Goal: Communication & Community: Participate in discussion

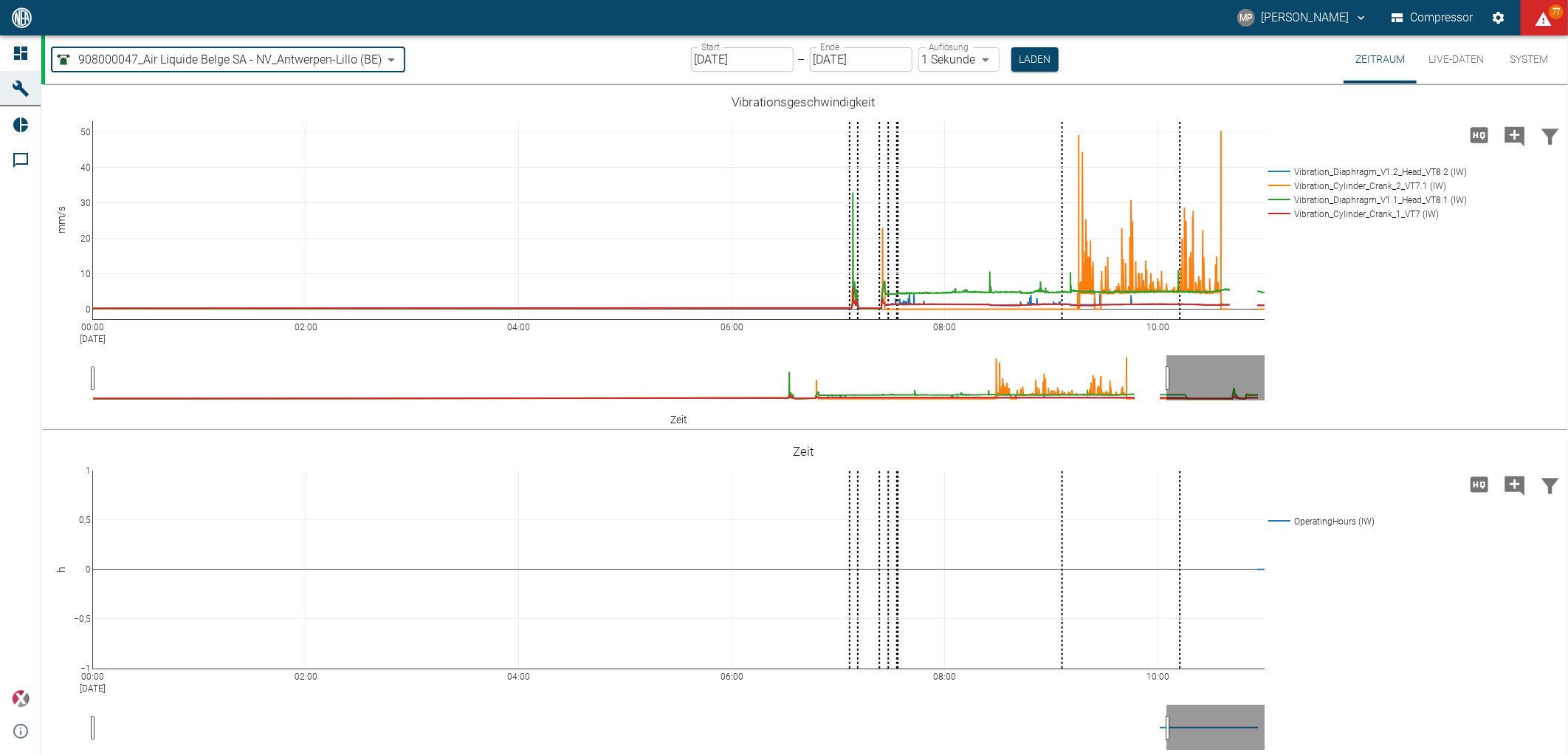
scroll to position [1088, 0]
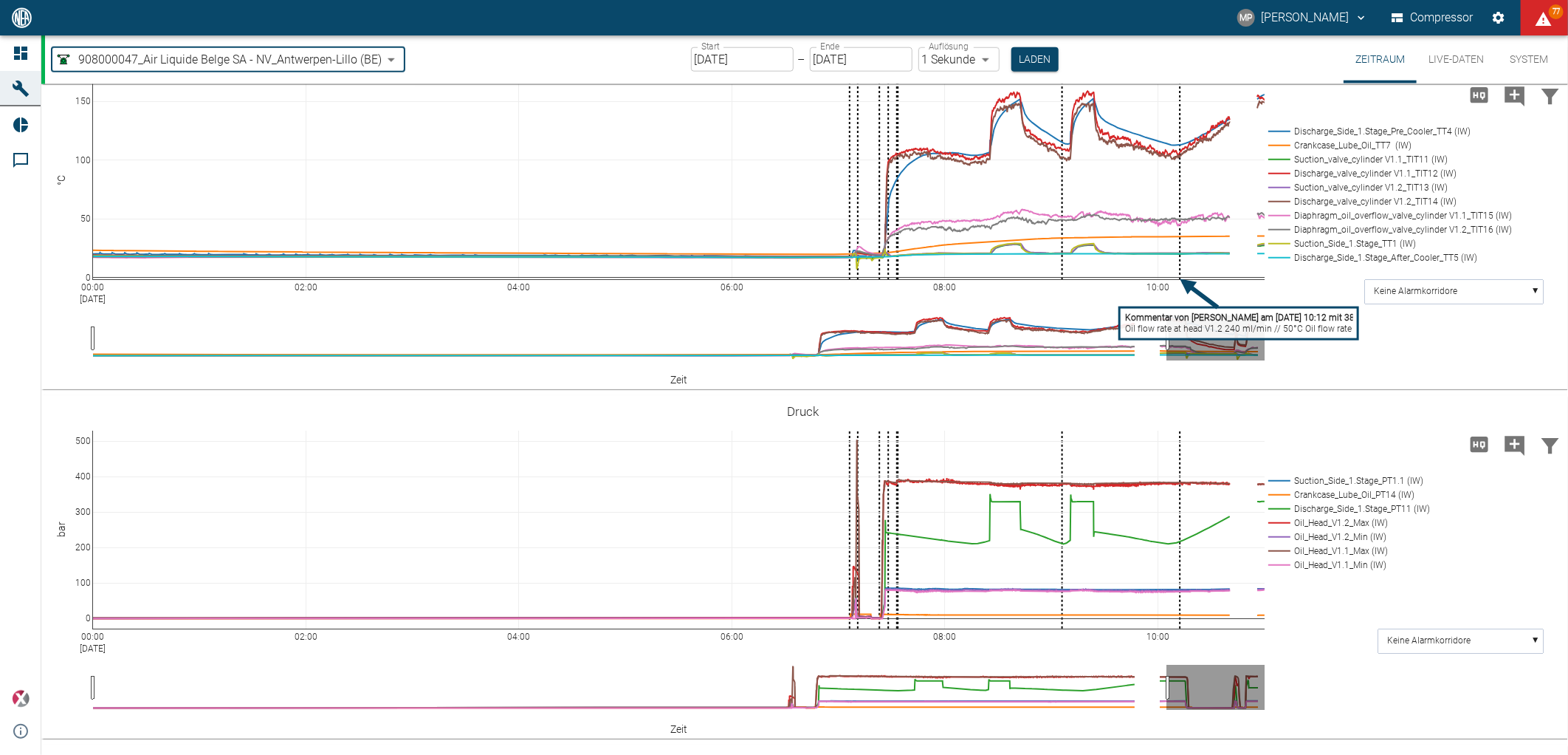
click at [1191, 326] on tspan "Oil flow rate at head V1.2 240 ml/min // 50°C Oil flow rate at head V1.2 290 ml…" at bounding box center [1305, 329] width 360 height 10
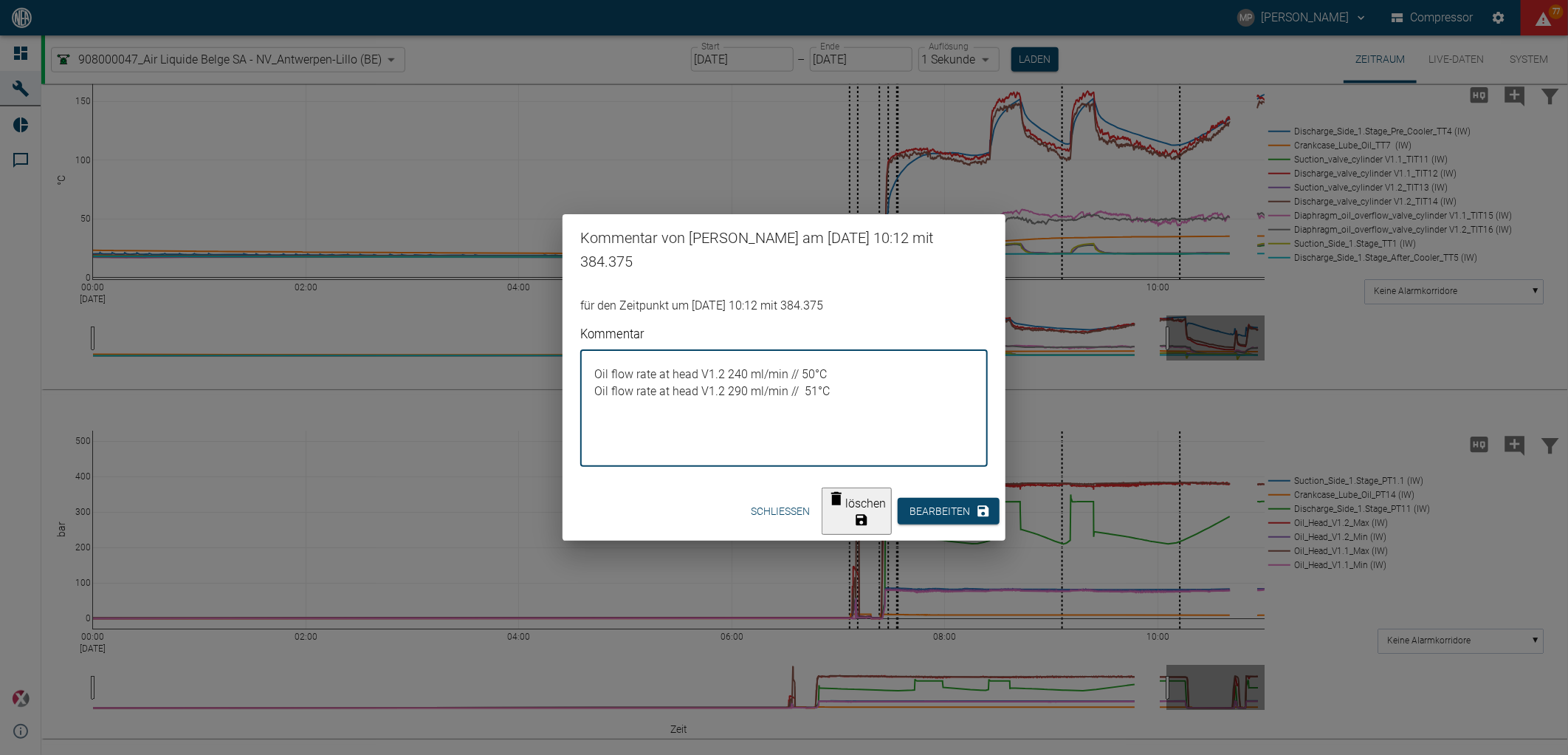
drag, startPoint x: 845, startPoint y: 387, endPoint x: 585, endPoint y: 355, distance: 262.0
click at [585, 355] on div "Oil flow rate at head V1.2 240 ml/min // 50°C Oil flow rate at head V1.2 290 ml…" at bounding box center [784, 408] width 408 height 116
drag, startPoint x: 1156, startPoint y: 263, endPoint x: 1090, endPoint y: 201, distance: 90.6
click at [1156, 264] on div "Kommentar von Marc Philipps am 22/08/2025 10:12 mit 384.375 für den Zeitpunkt u…" at bounding box center [784, 378] width 1568 height 755
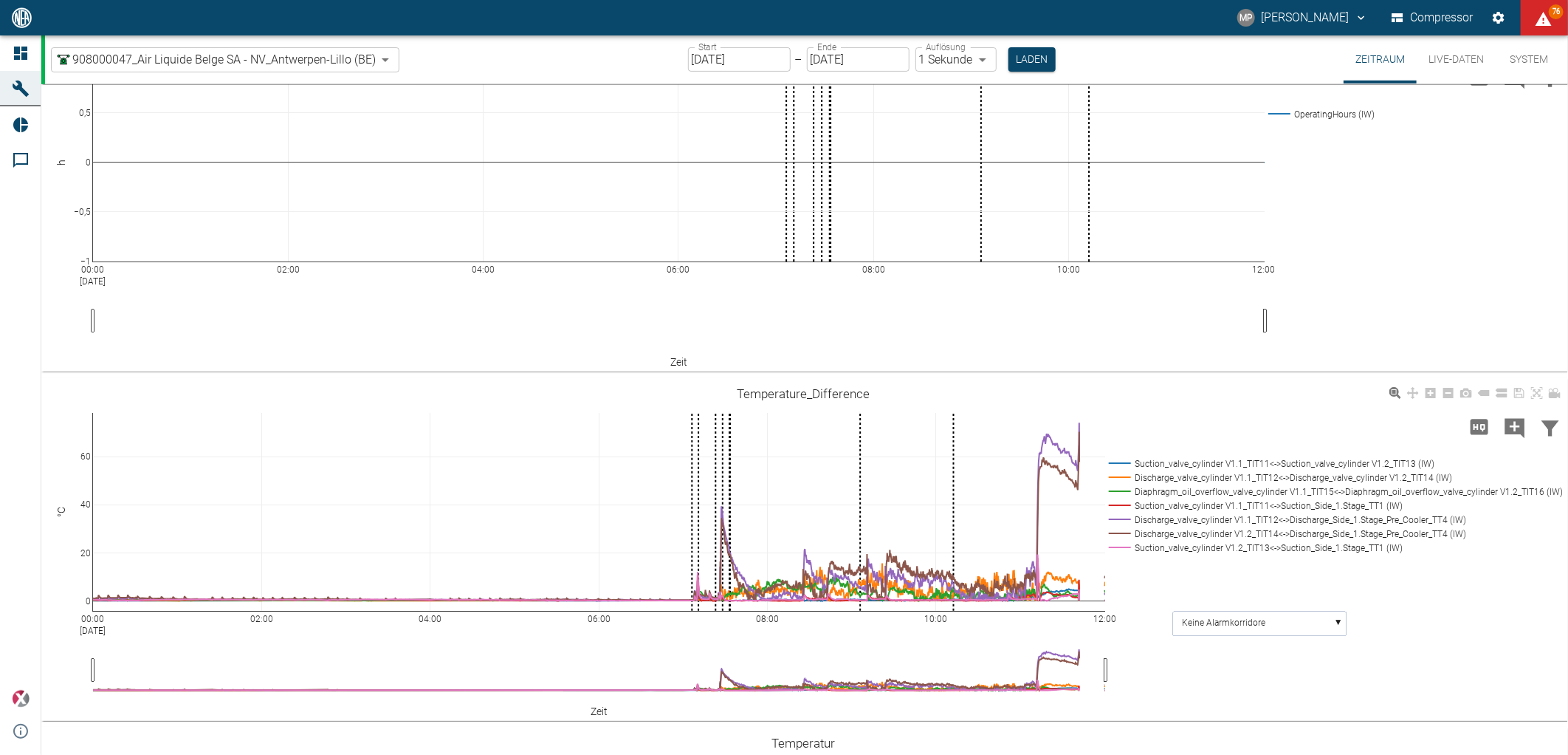
scroll to position [407, 0]
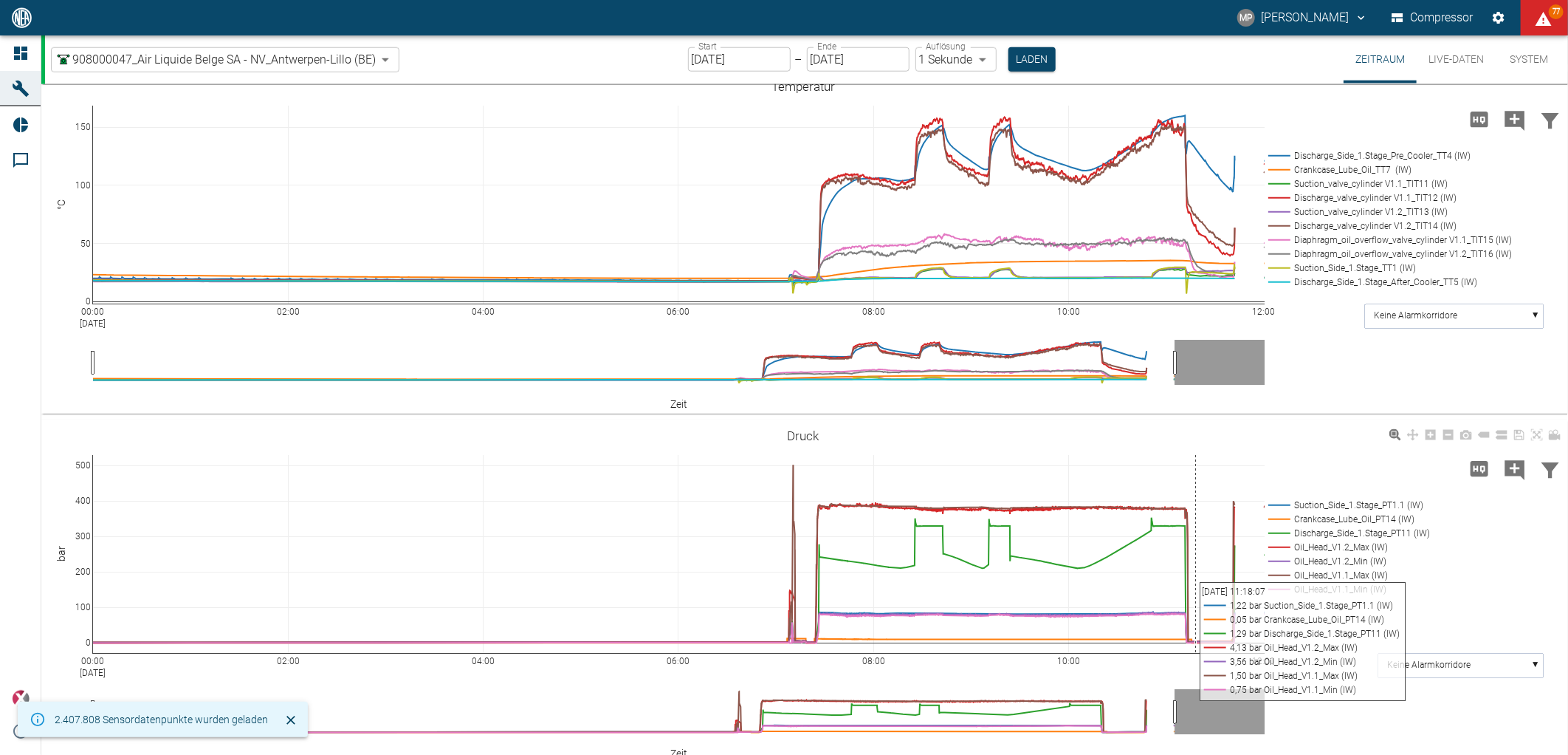
scroll to position [1148, 0]
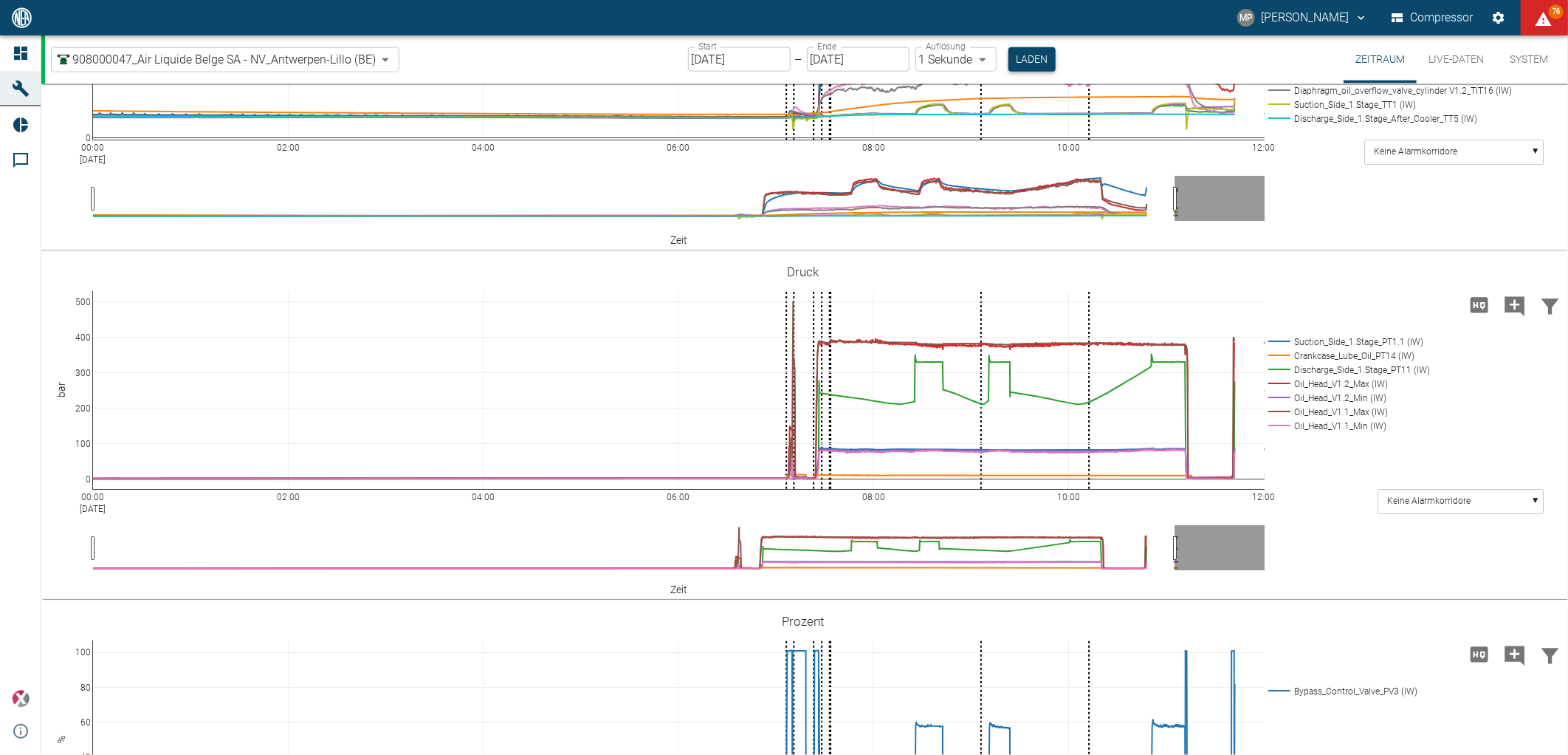
click at [1023, 63] on button "Laden" at bounding box center [1032, 59] width 47 height 24
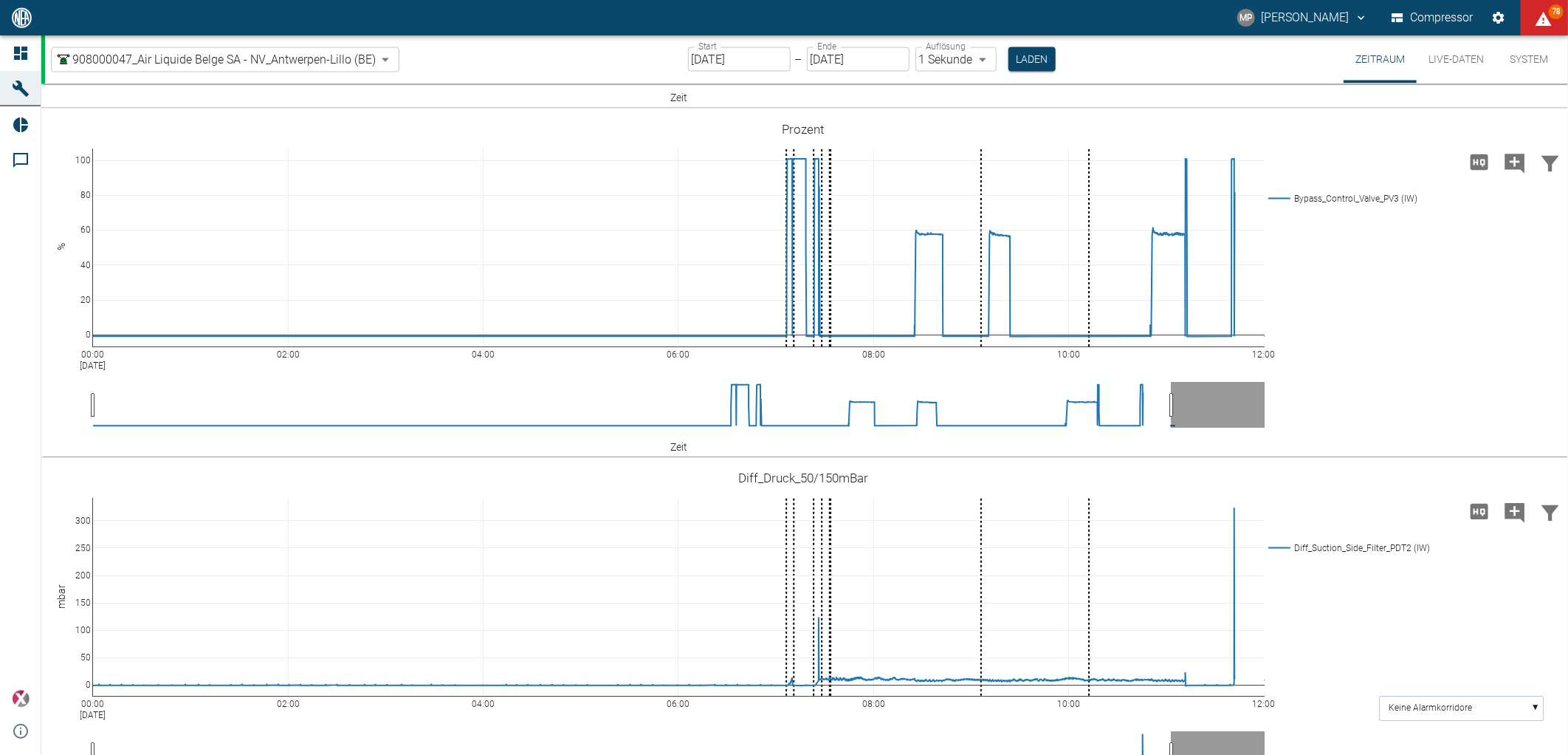
scroll to position [1641, 0]
click at [1510, 175] on icon "Kommentar hinzufügen" at bounding box center [1515, 163] width 23 height 23
click at [1417, 172] on button "Weiter" at bounding box center [1439, 161] width 45 height 22
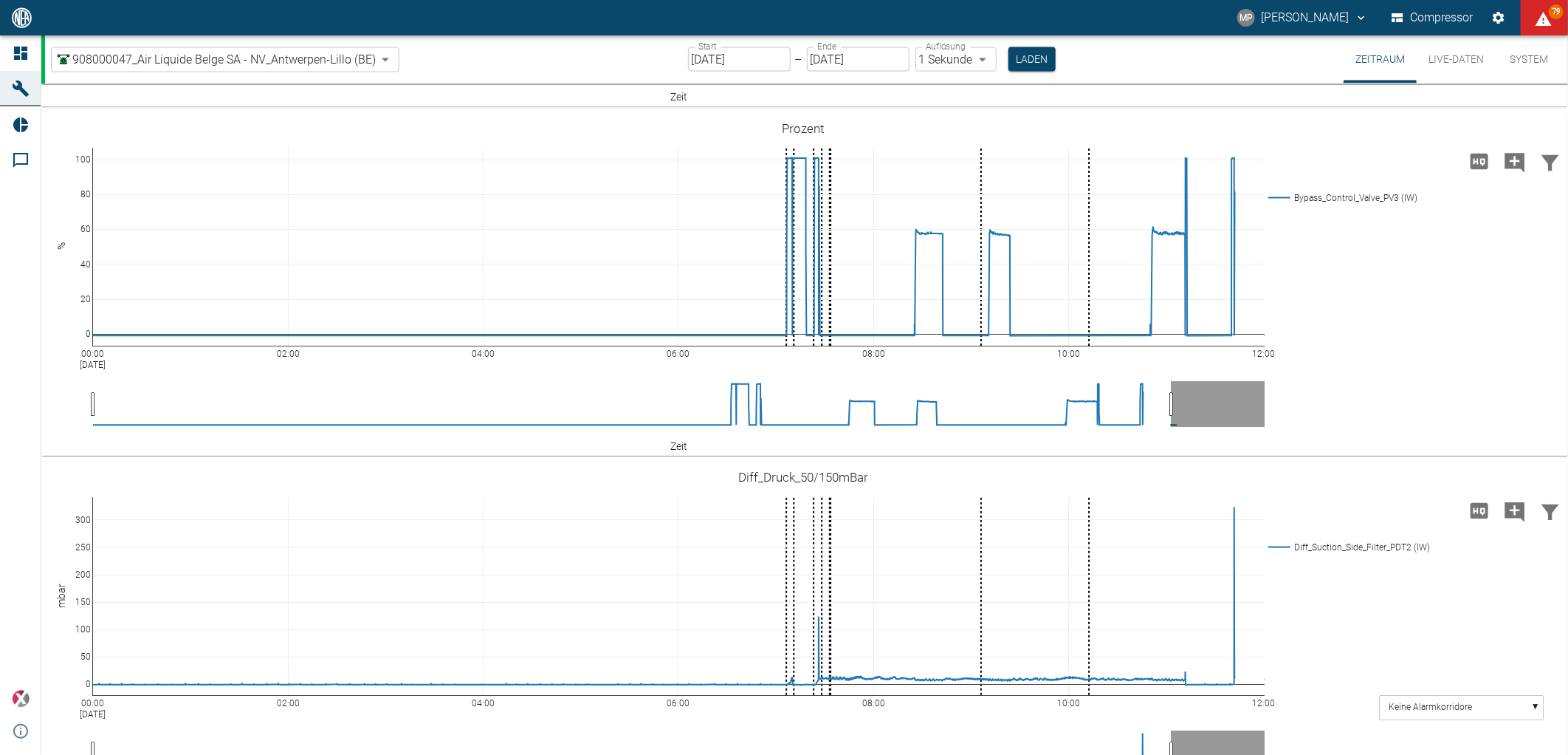
drag, startPoint x: 713, startPoint y: 380, endPoint x: 675, endPoint y: 378, distance: 38.1
drag, startPoint x: 669, startPoint y: 378, endPoint x: 830, endPoint y: 378, distance: 161.0
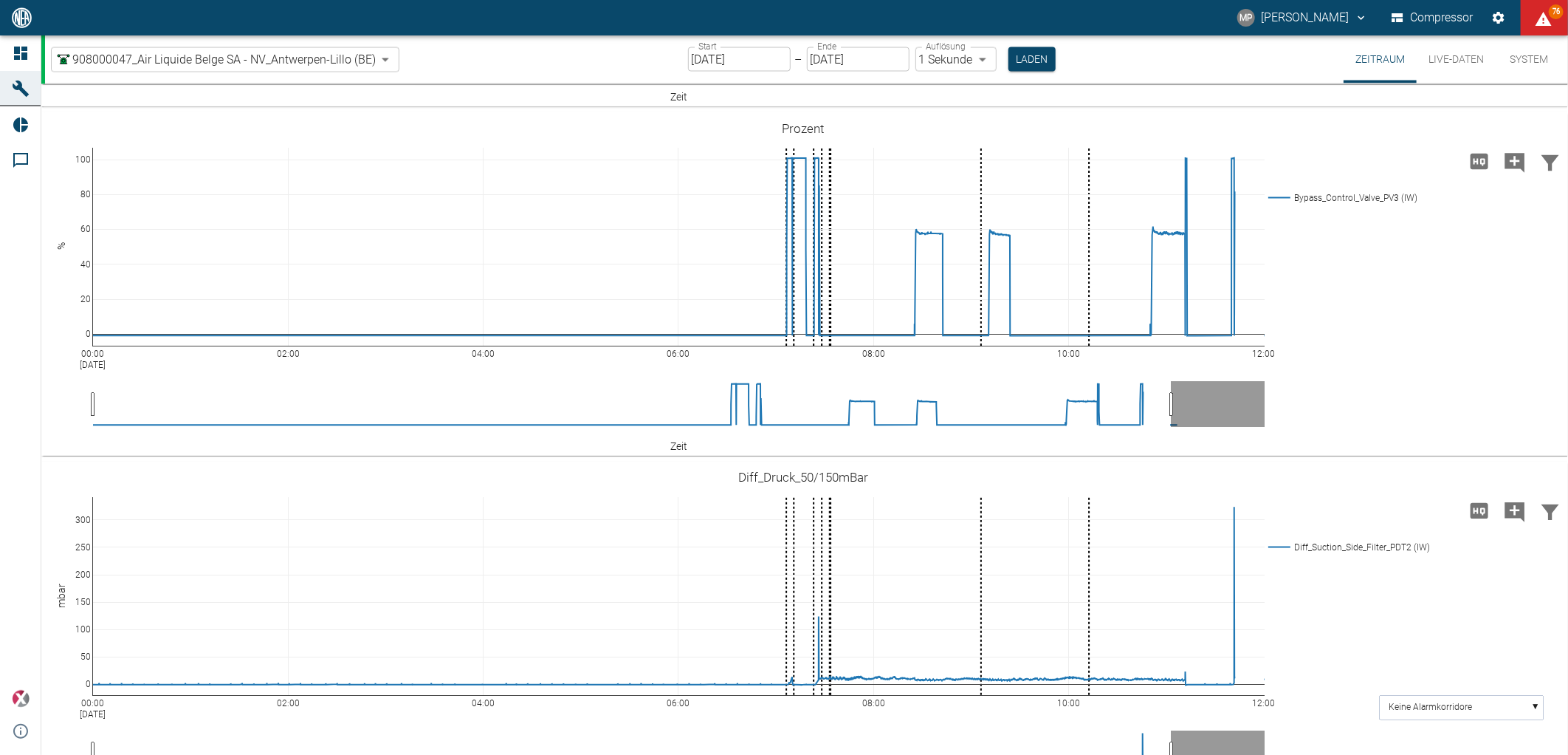
paste textarea "Pumpenelemente für Kopf V1.2"
drag, startPoint x: 698, startPoint y: 399, endPoint x: 657, endPoint y: 399, distance: 41.0
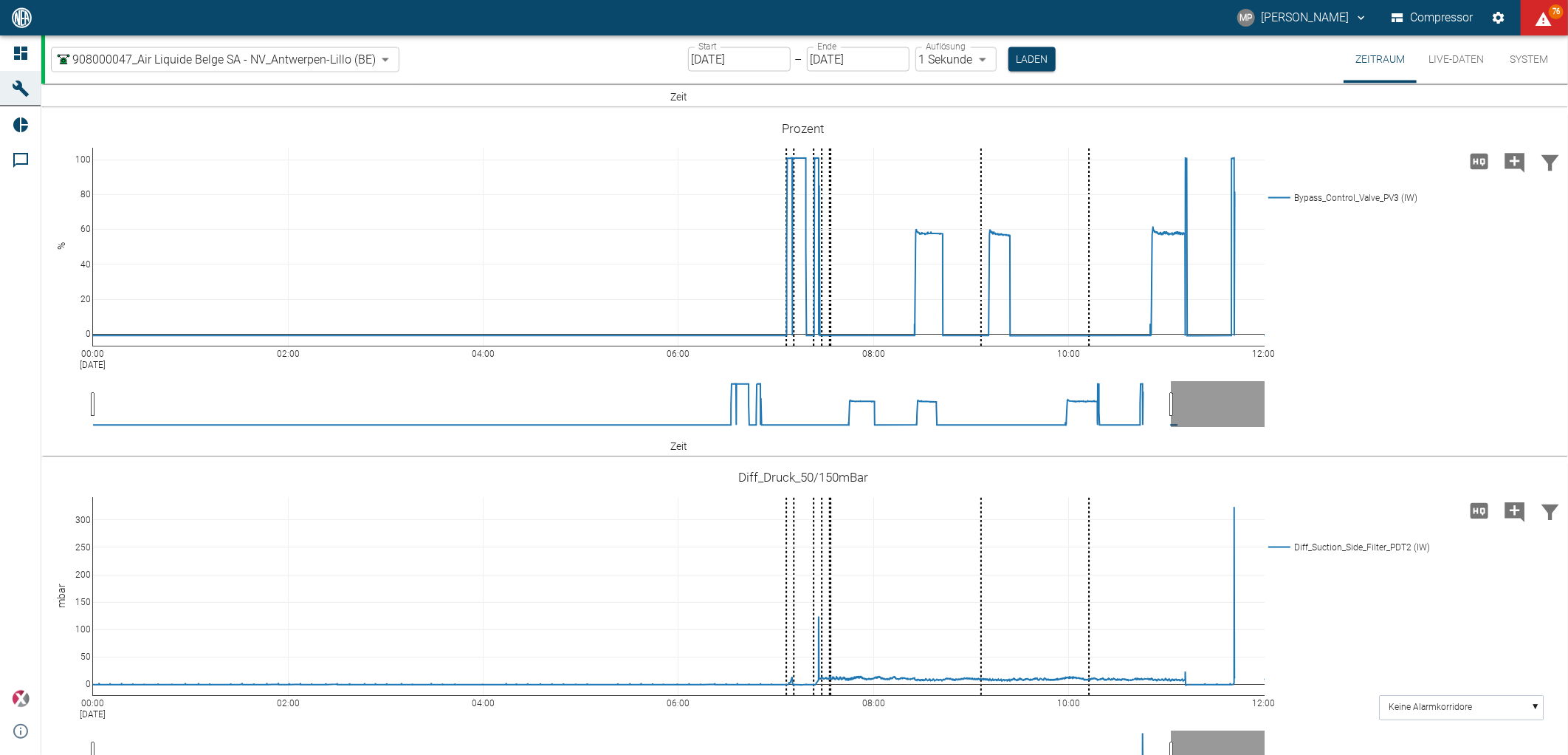
paste textarea "PE10/12"
drag, startPoint x: 653, startPoint y: 445, endPoint x: 563, endPoint y: 382, distance: 109.9
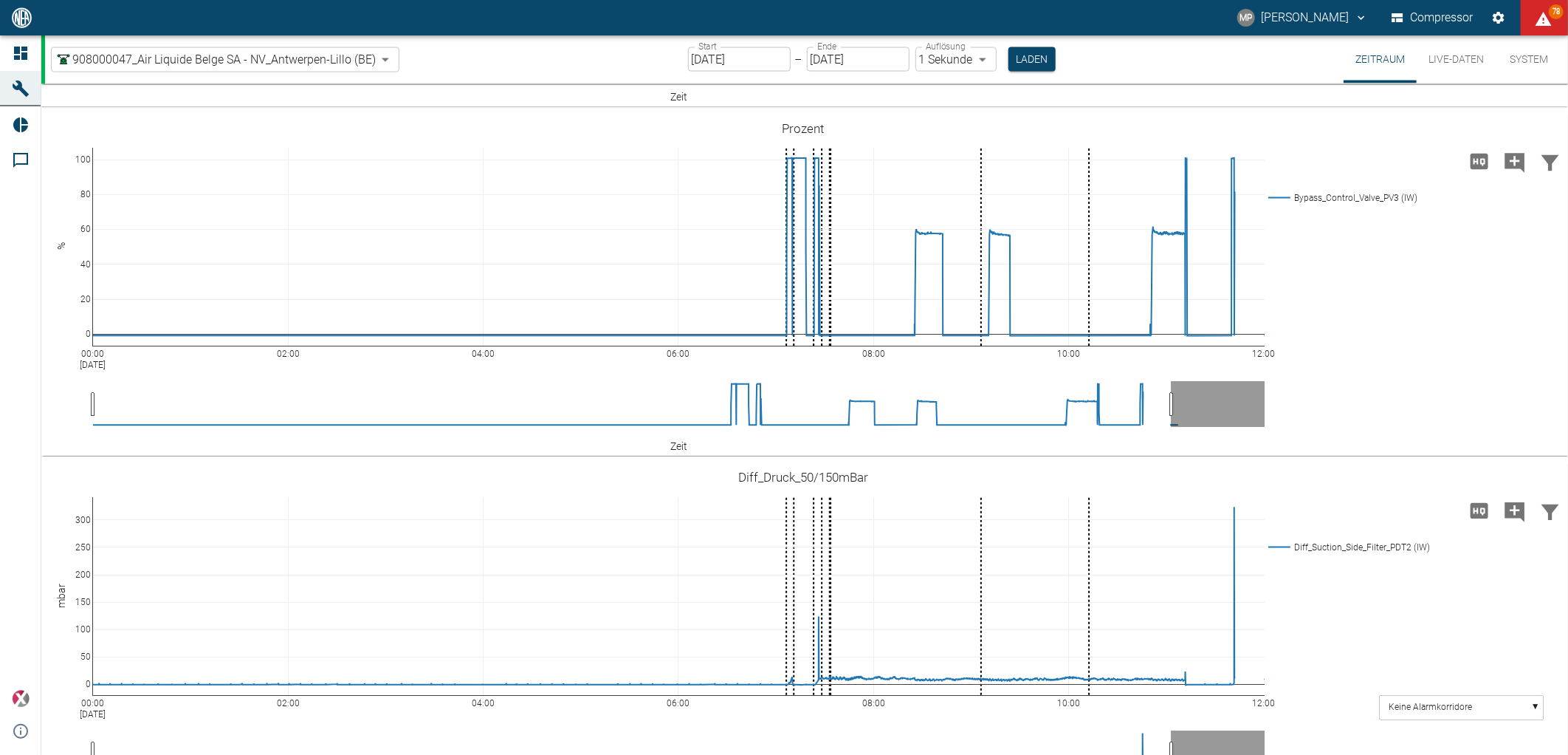
paste textarea "Replacement of pump elements for head V1.2: PE12/12 --> PE10/12. Pump elements …"
type textarea "Replacement of pump elements for head V1.2: PE12/12 --> PE10/12. Pump elements …"
click at [1037, 60] on button "Laden" at bounding box center [1032, 59] width 47 height 24
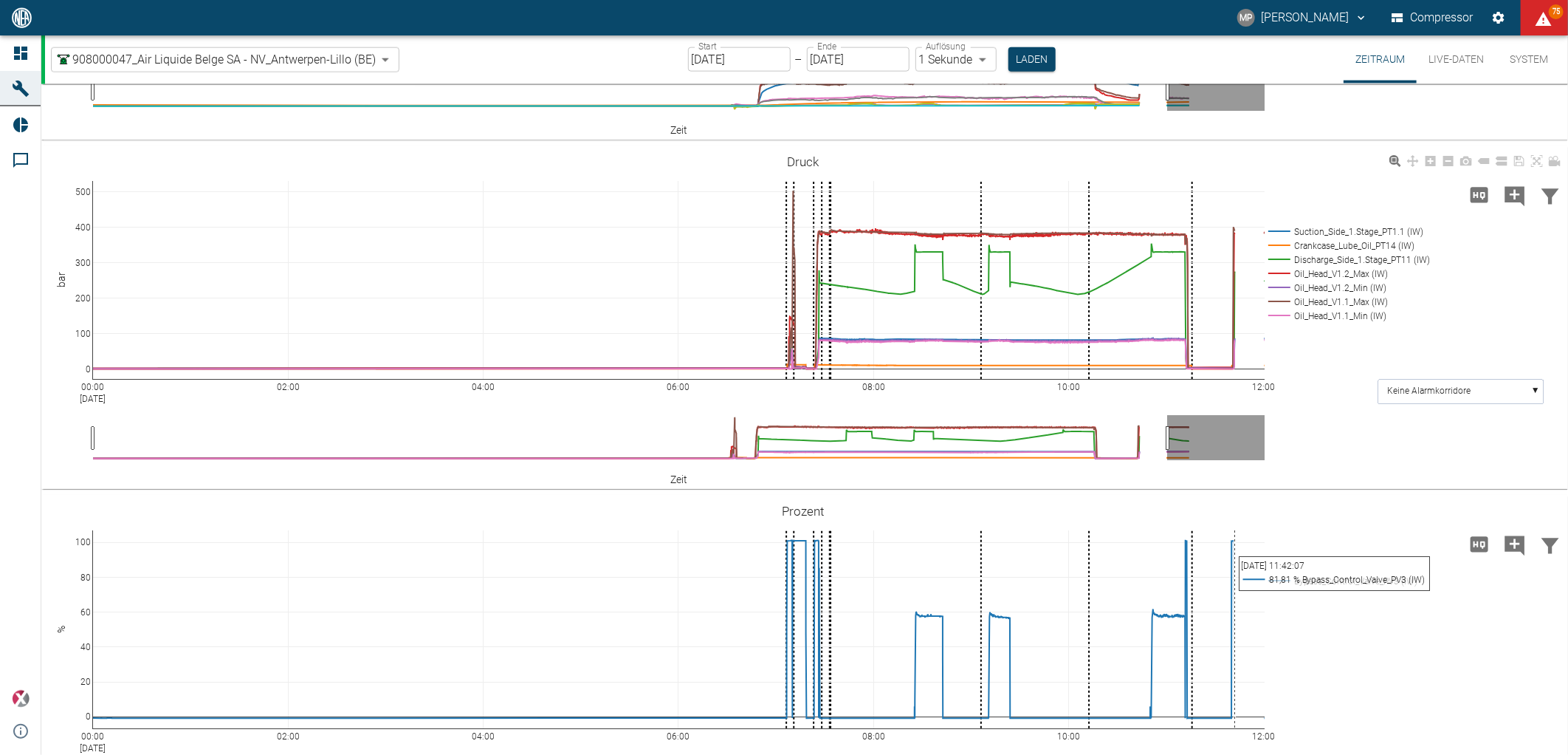
scroll to position [1202, 0]
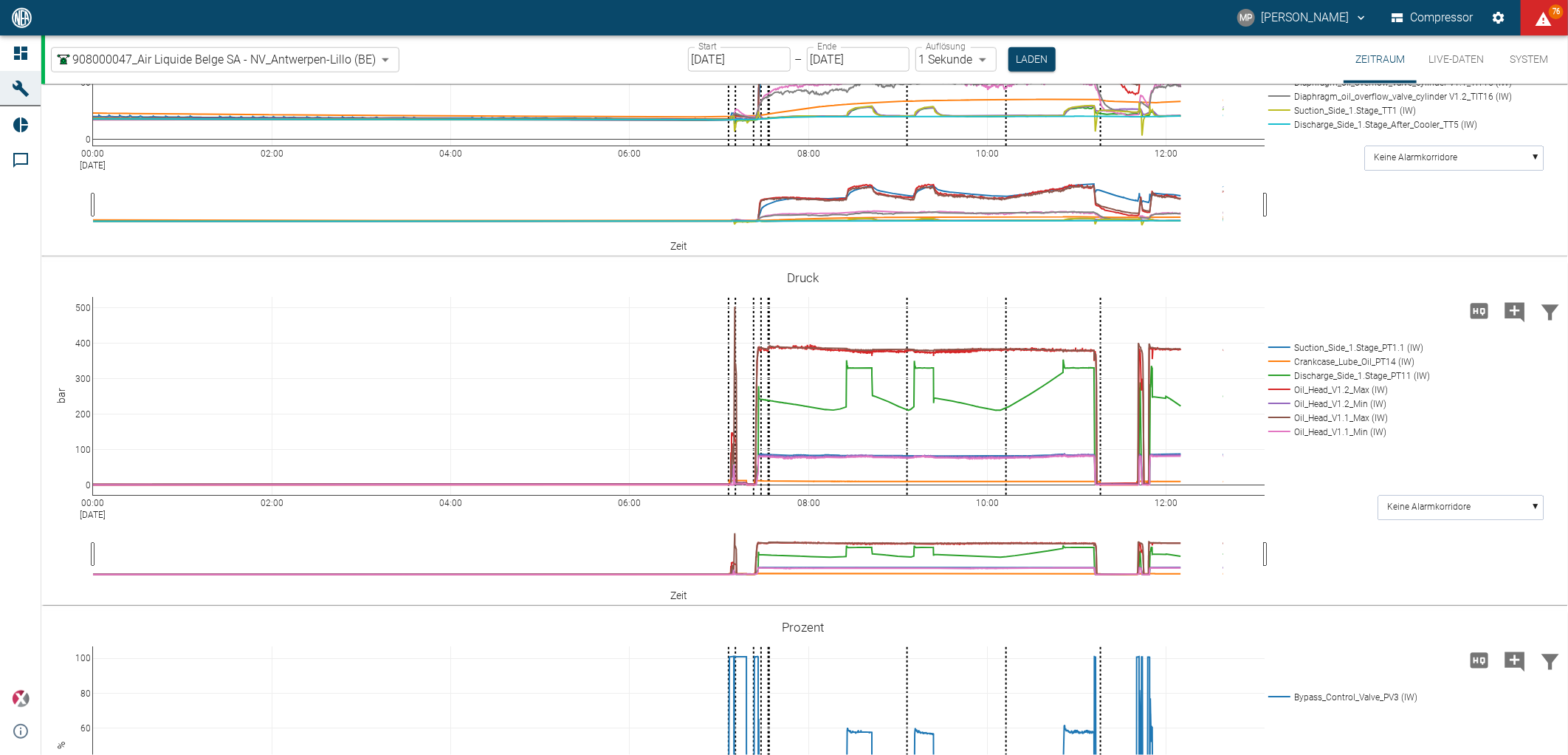
scroll to position [1066, 0]
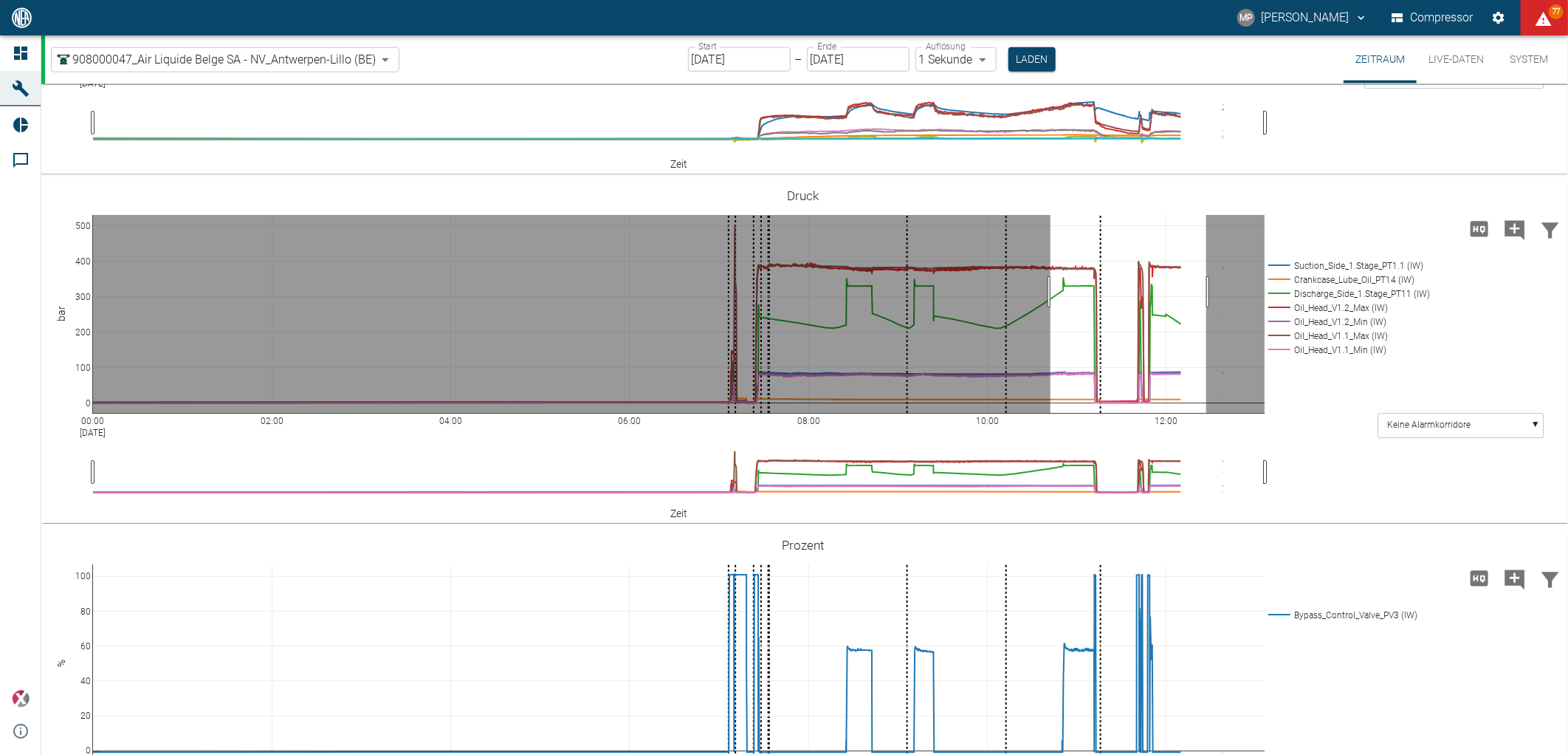
drag, startPoint x: 1051, startPoint y: 529, endPoint x: 1206, endPoint y: 531, distance: 155.0
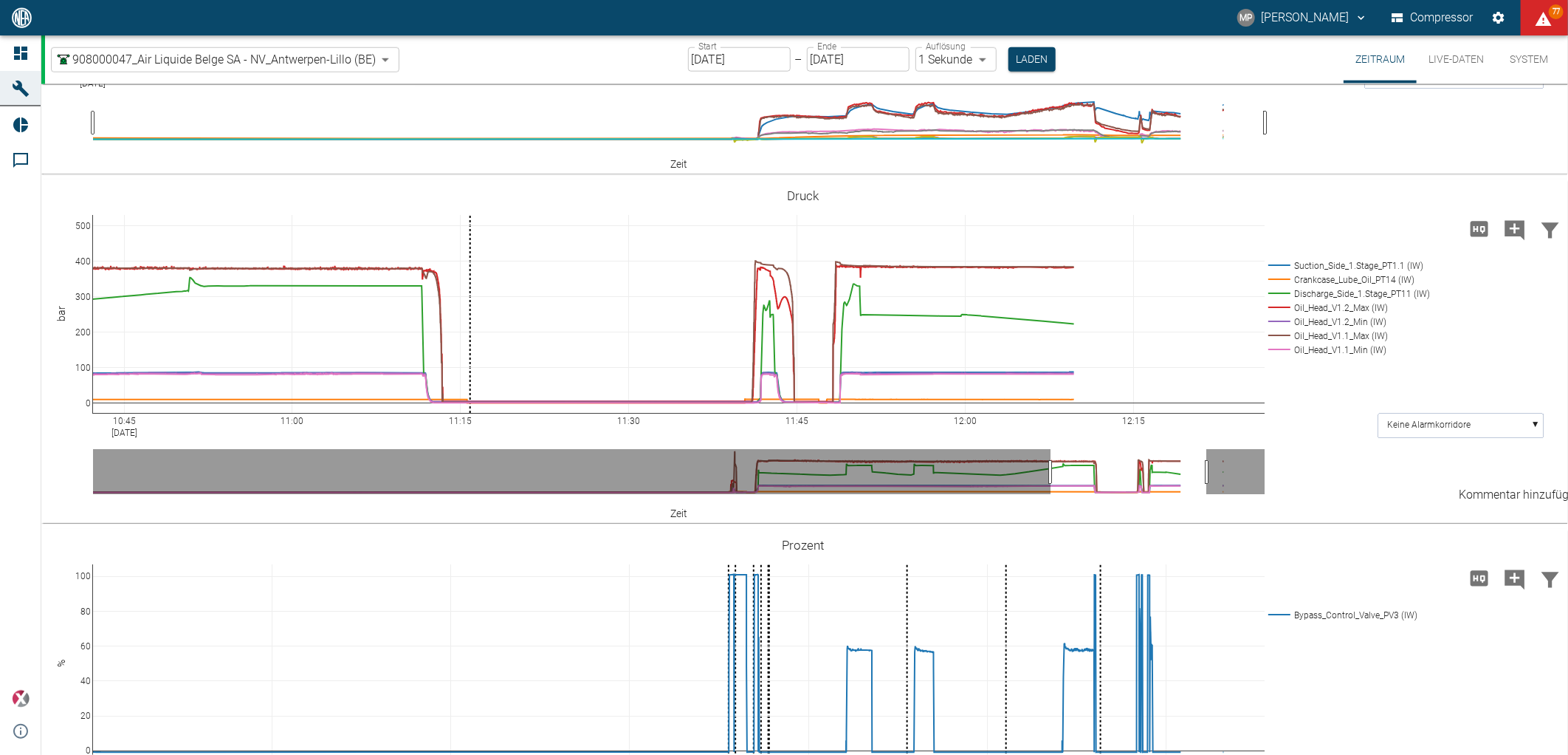
click at [1518, 240] on icon "Kommentar hinzufügen" at bounding box center [1516, 231] width 20 height 20
click at [1505, 240] on icon "Kommentar hinzufügen" at bounding box center [1516, 231] width 20 height 20
click at [1507, 240] on icon "Kommentar hinzufügen" at bounding box center [1516, 231] width 20 height 20
click at [1433, 239] on button "Weiter" at bounding box center [1439, 228] width 45 height 22
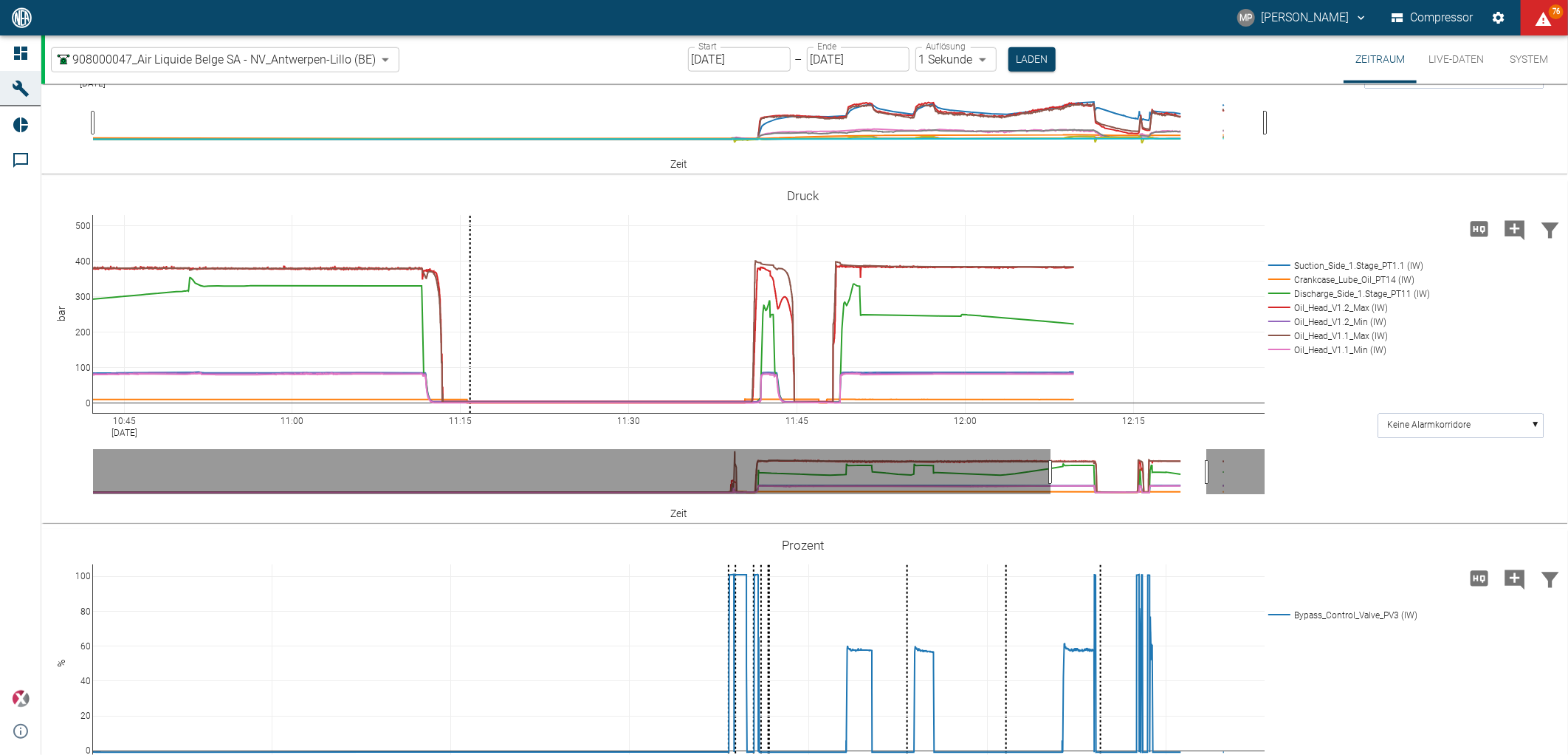
paste textarea "daniel.guthauser@roche.com"
type textarea "daniel.guthauser@roche.com"
drag, startPoint x: 646, startPoint y: 386, endPoint x: 567, endPoint y: 386, distance: 79.0
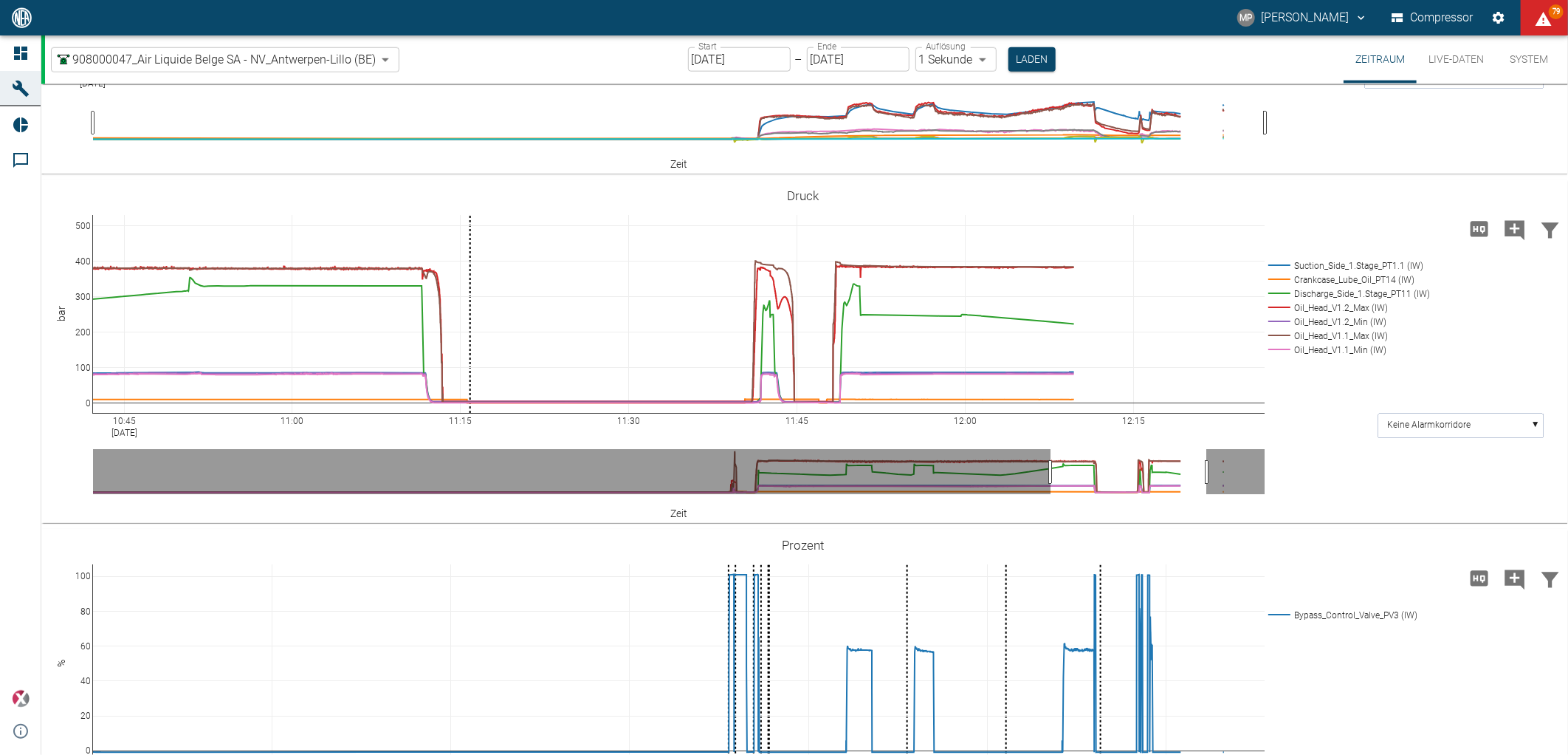
paste textarea "Oil flow rate at head V1.2 240 ml/min // PE 10/12 Oil flow rate at head V1.2 17…"
drag, startPoint x: 703, startPoint y: 452, endPoint x: 567, endPoint y: 355, distance: 167.0
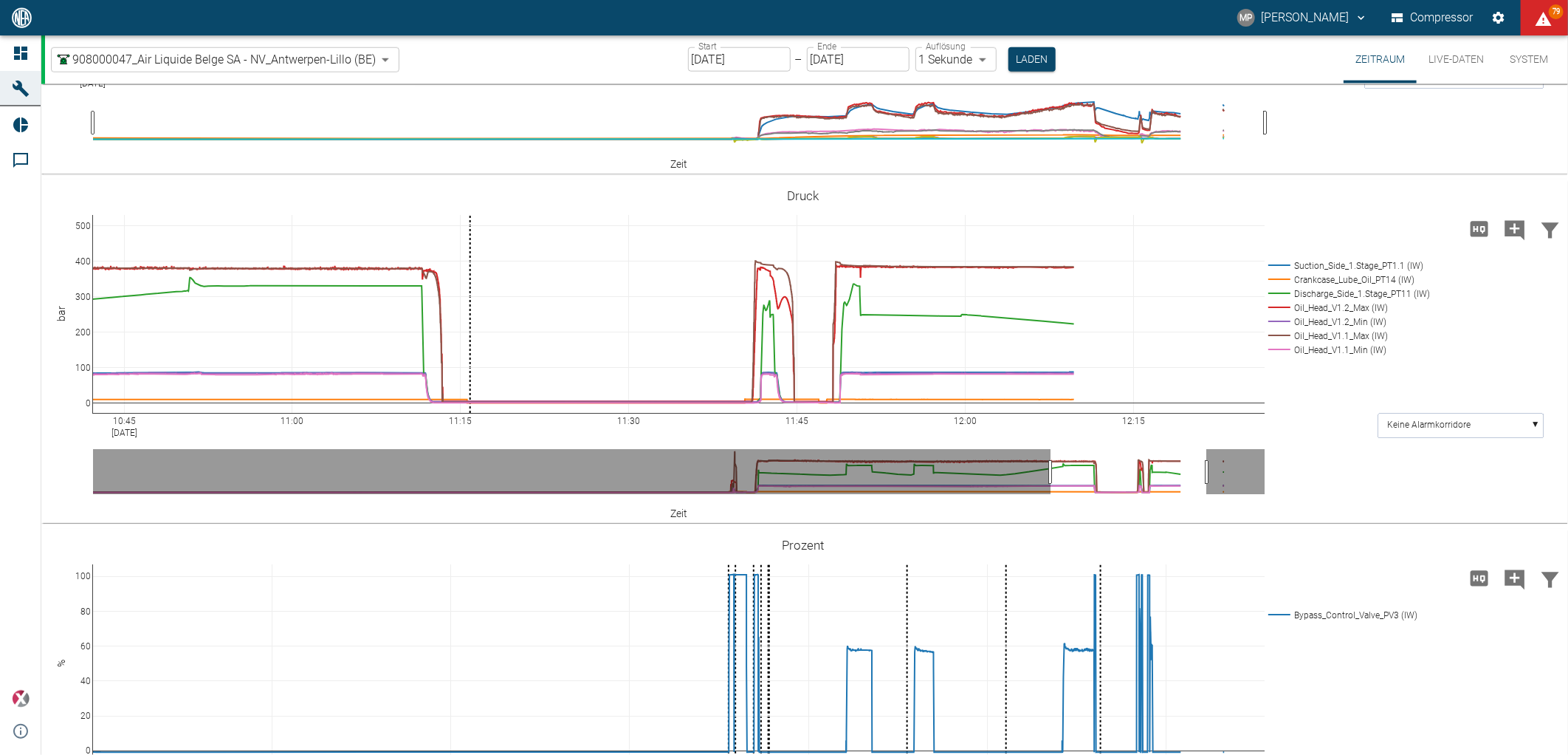
drag, startPoint x: 647, startPoint y: 429, endPoint x: 584, endPoint y: 349, distance: 101.8
paste textarea
type textarea "Oil flow rate at head V1.2 240 ml/min // PE 10/12. Oil flow rate at head V1.2 1…"
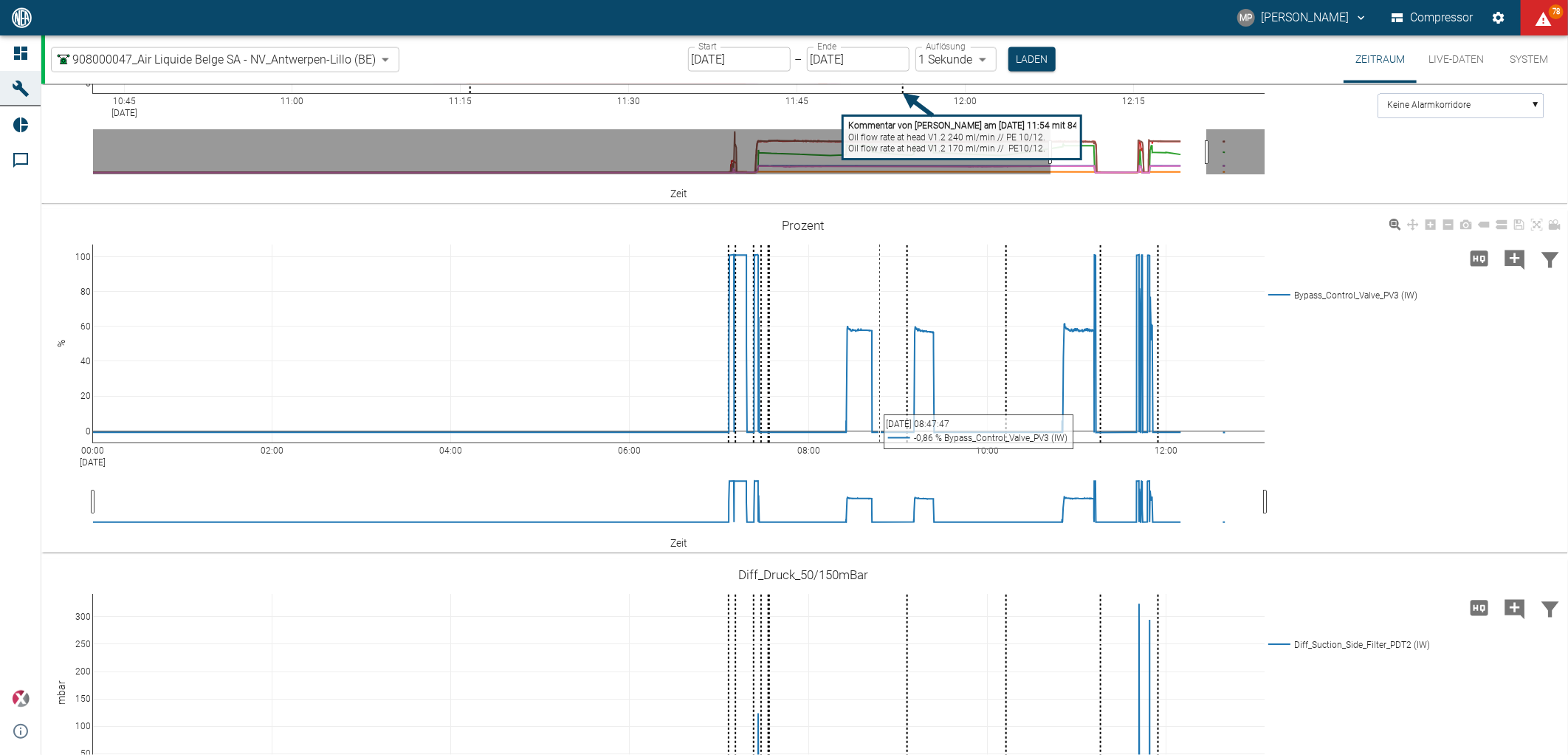
scroll to position [1367, 0]
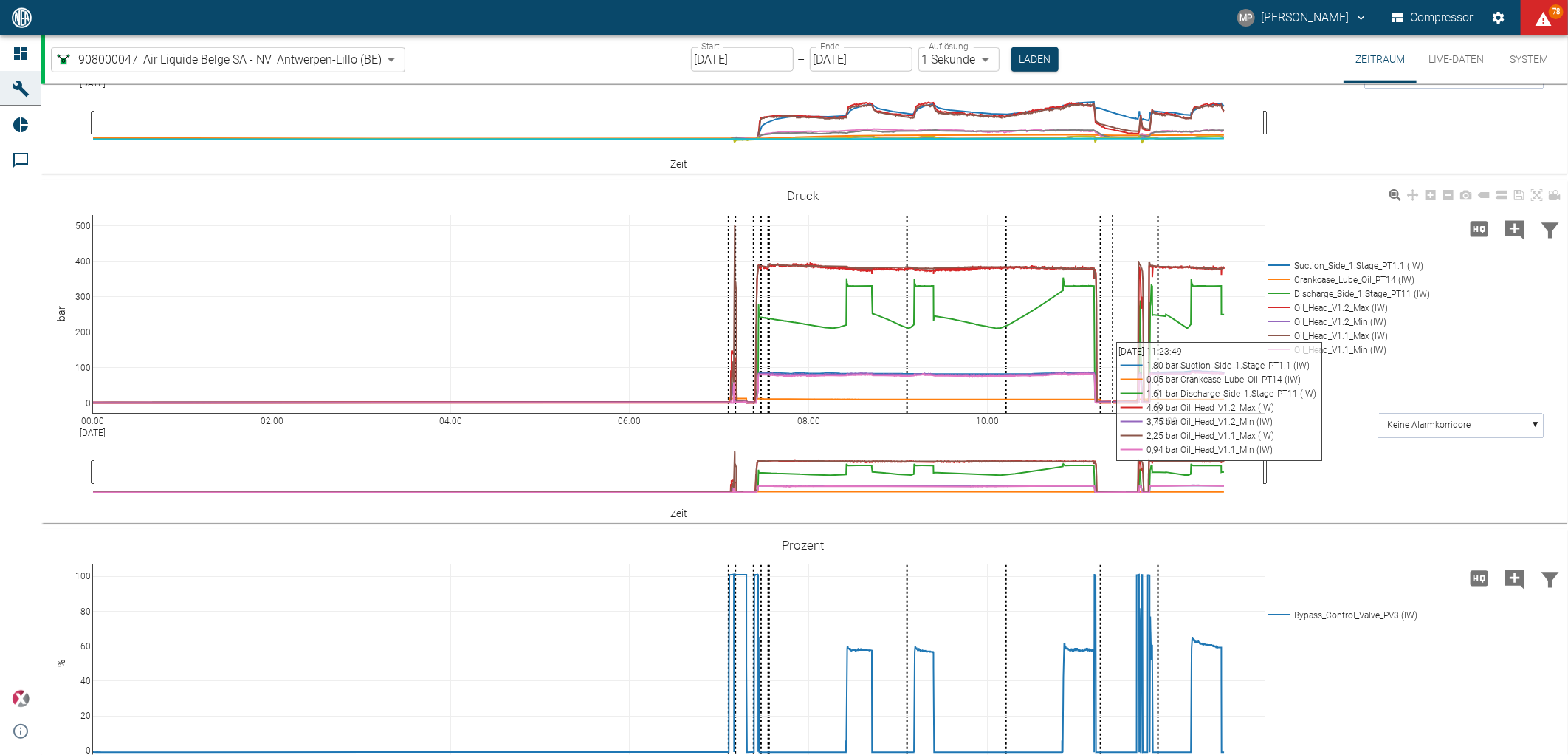
scroll to position [1148, 0]
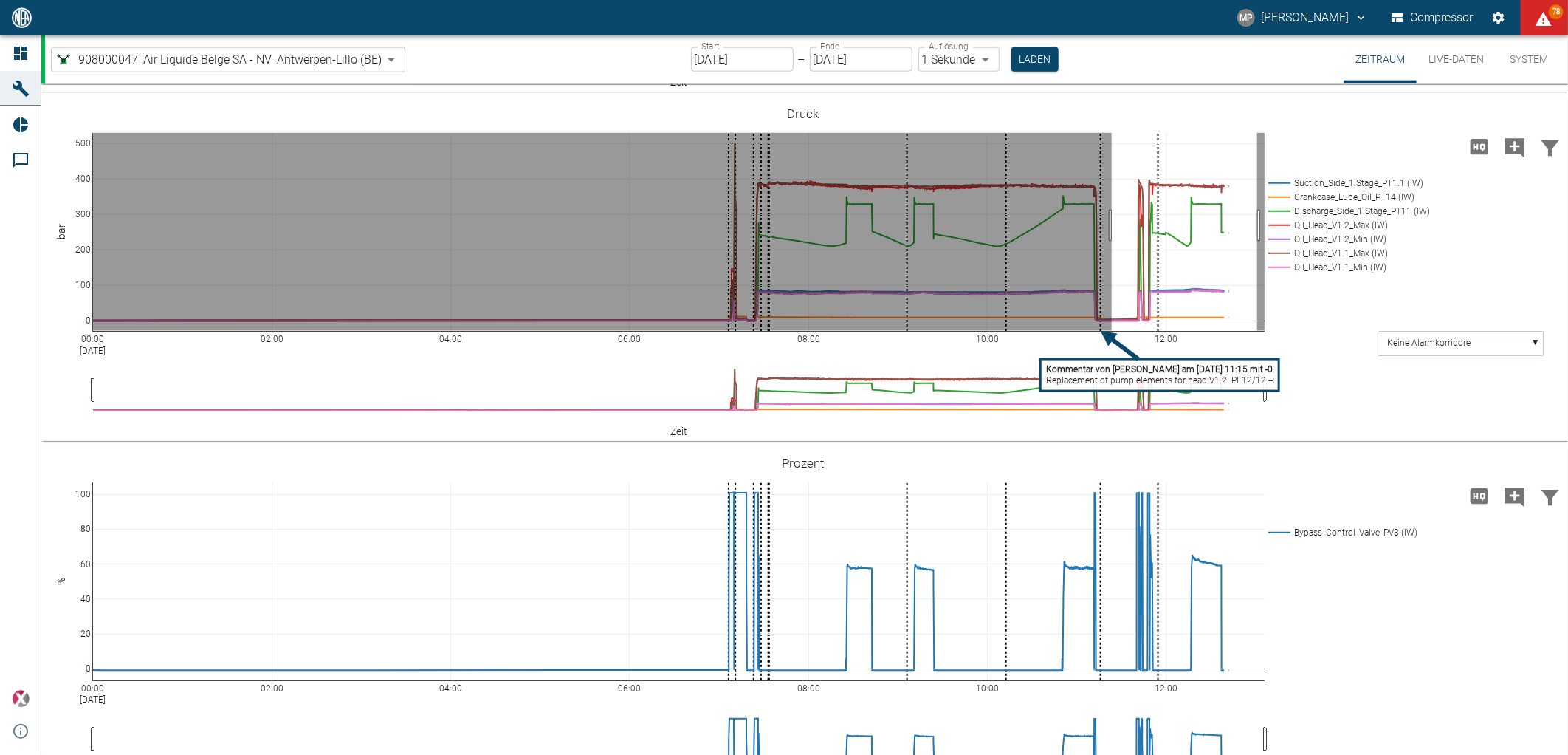
drag, startPoint x: 1112, startPoint y: 463, endPoint x: 1257, endPoint y: 474, distance: 145.4
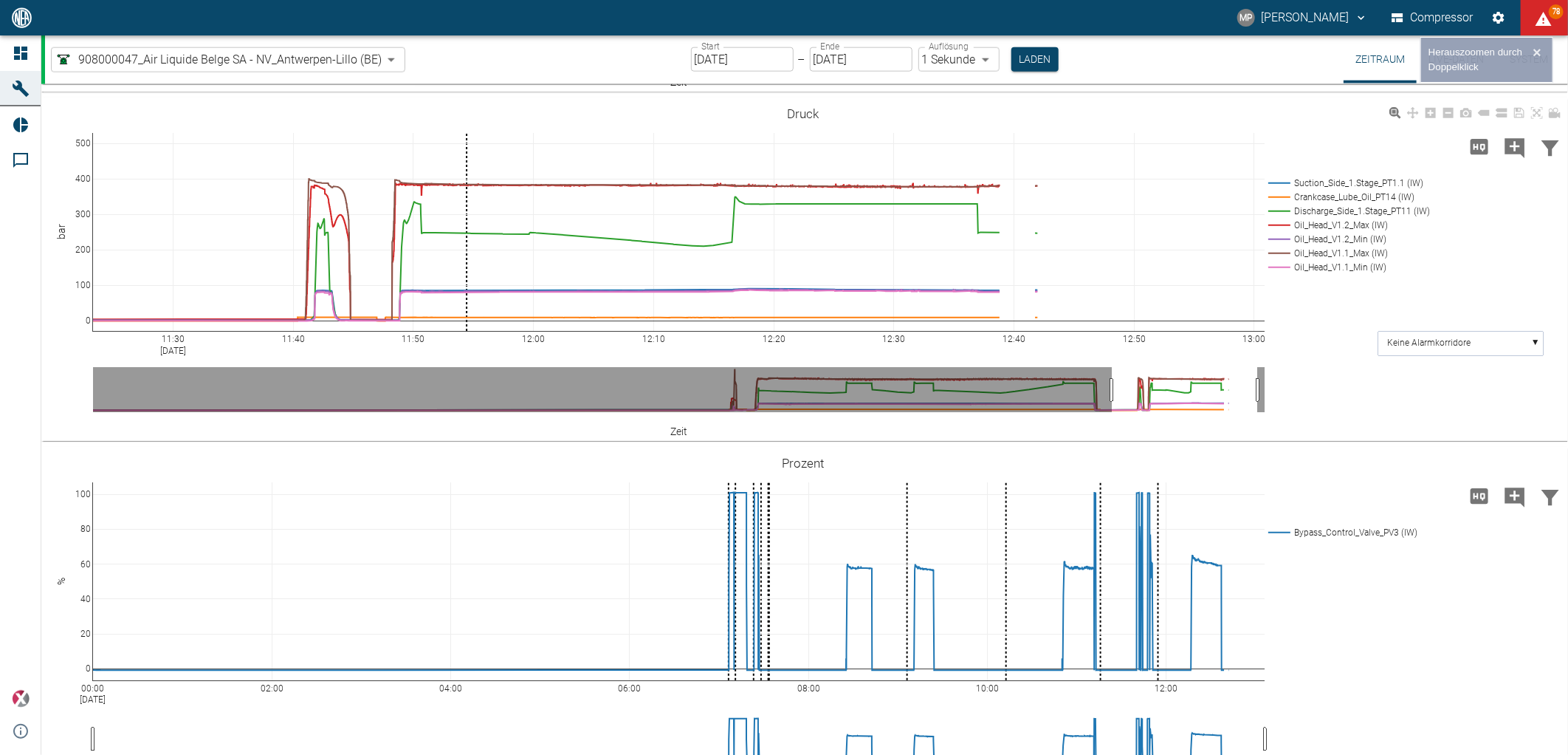
click at [1509, 158] on icon "Kommentar hinzufügen" at bounding box center [1516, 148] width 20 height 20
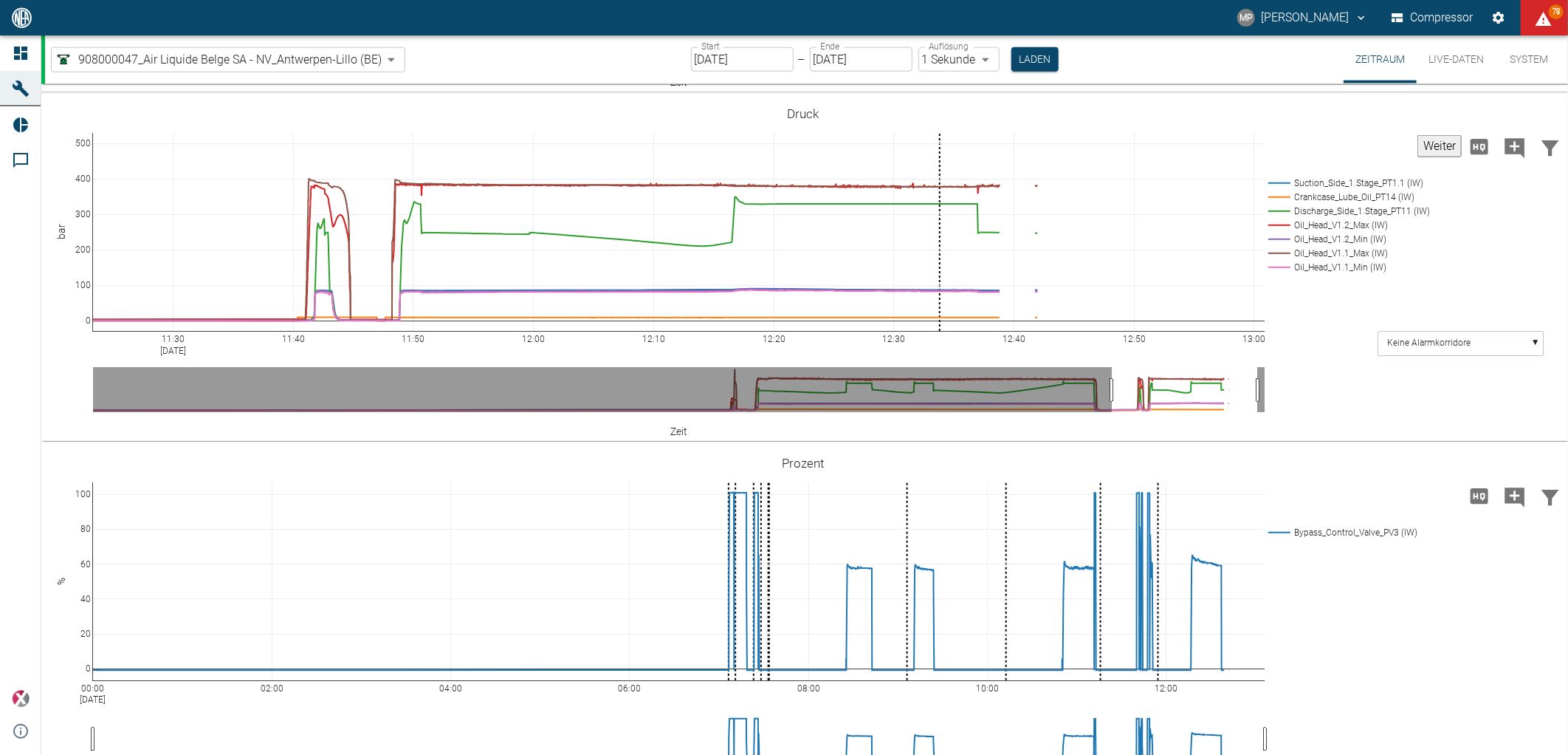
click at [1438, 157] on button "Weiter" at bounding box center [1439, 146] width 45 height 22
paste textarea "Oil flow rate at head V1.2 240 ml/min // PE 10/12 Oil flow rate at head V1.2 17…"
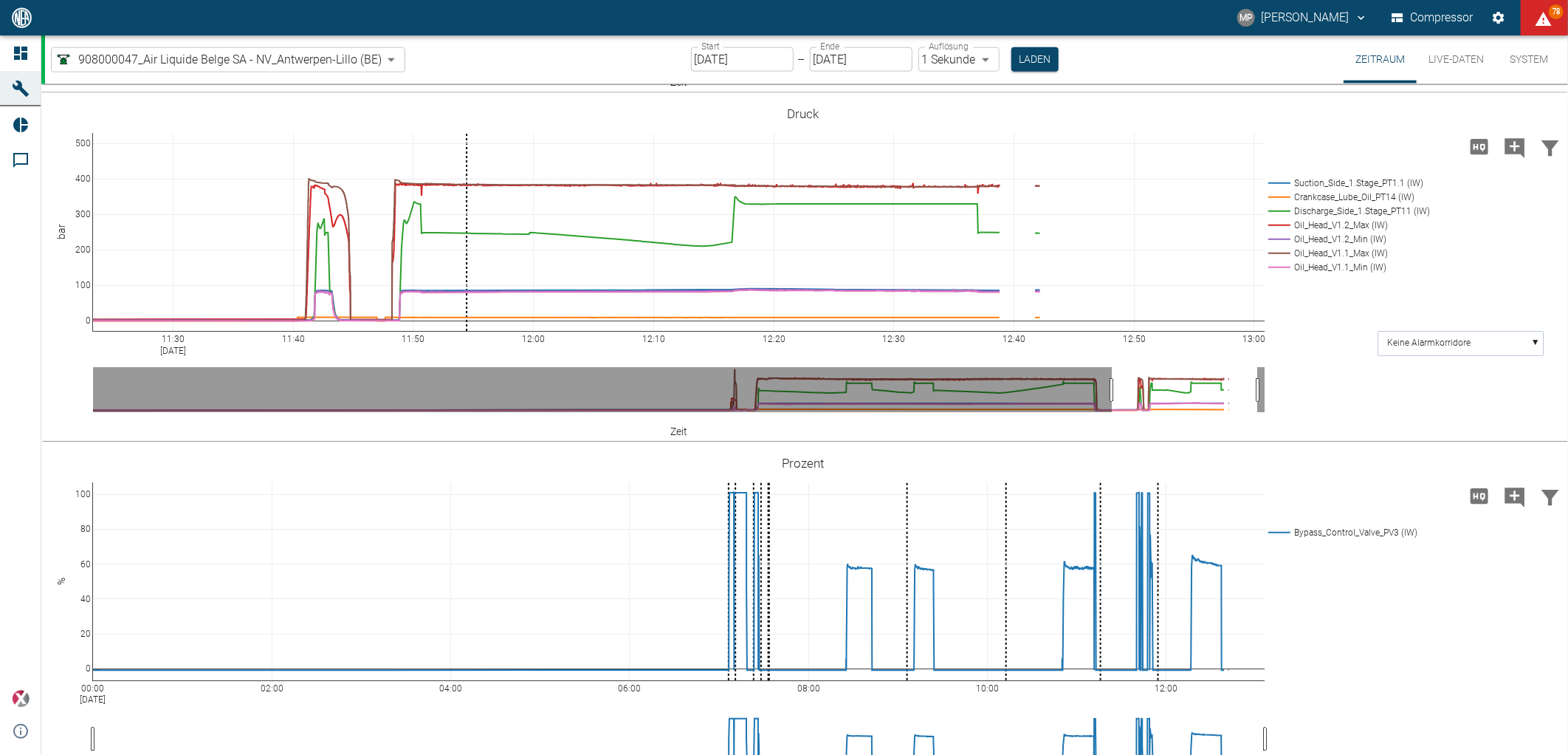
type textarea "Oil flow rate at head V1.2 160 ml/min // PE 10/12 Oil flow rate at head V1.2 12…"
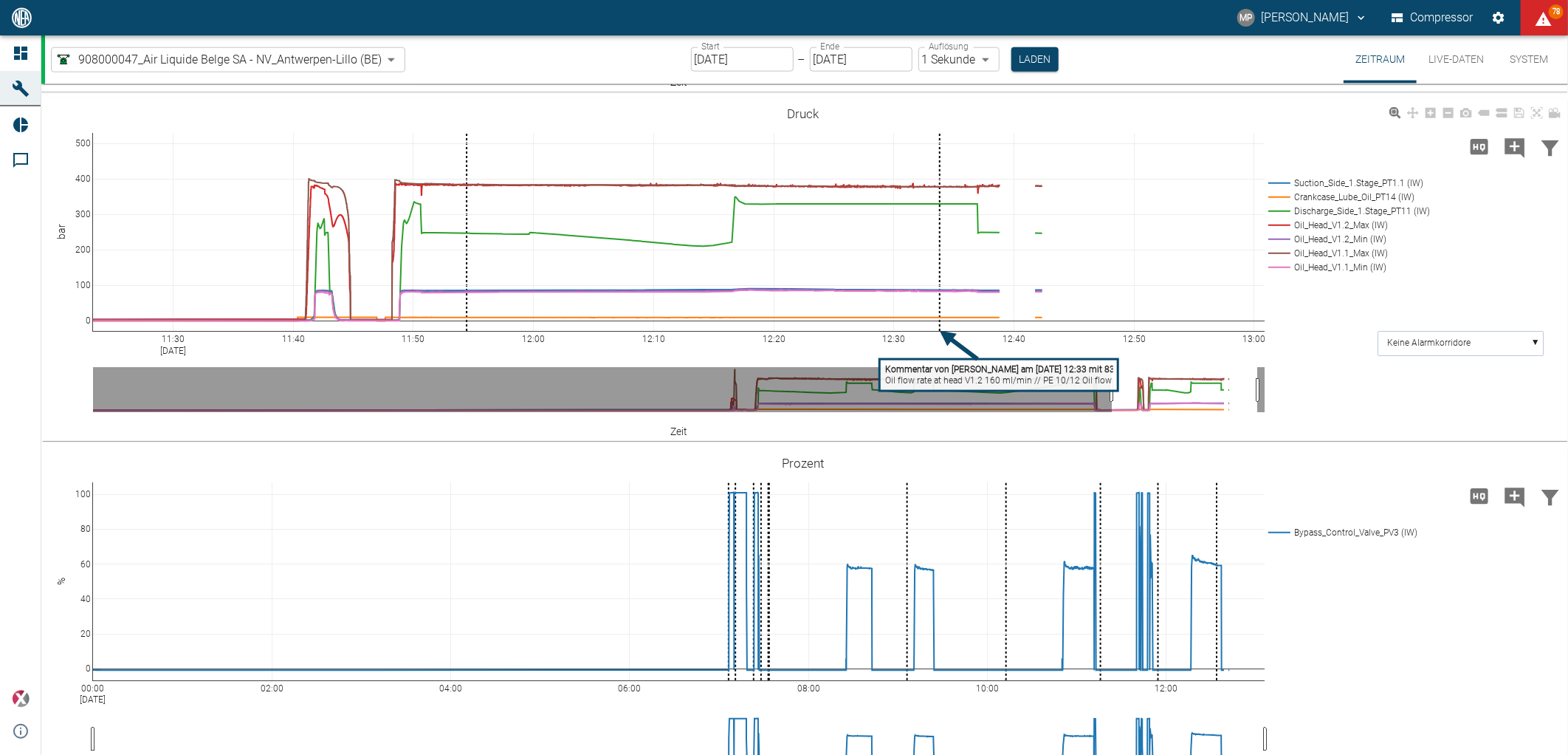
click at [923, 374] on tspan "Kommentar von Marc Philipps am 22/08/2025 12:33 mit 83.813" at bounding box center [1009, 369] width 248 height 10
type textarea "Oil flow rate at head V1.1 160 ml/min // PE 10/12 Oil flow rate at head V1.2 12…"
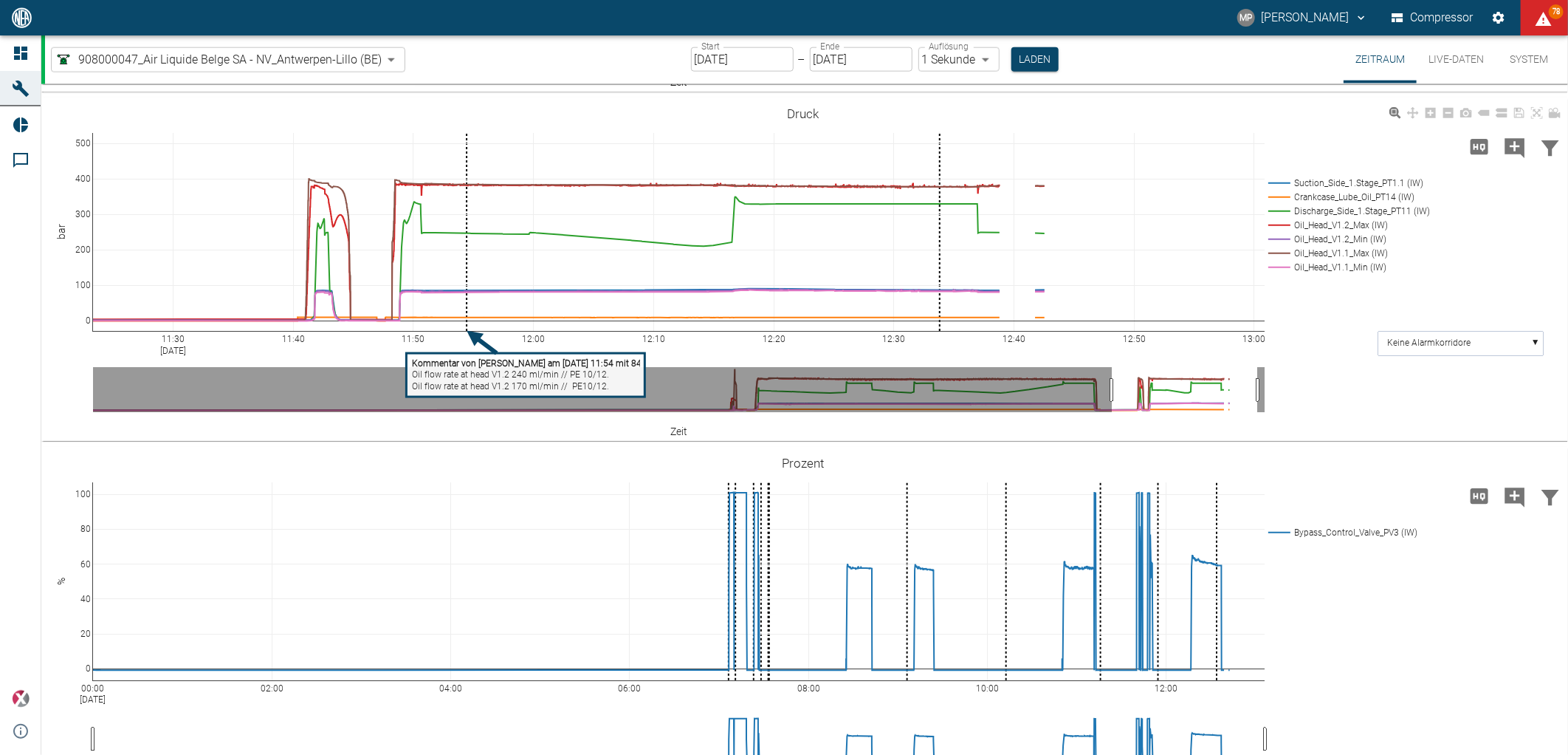
click at [461, 381] on tspan "Oil flow rate at head V1.2 240 ml/min // PE 10/12." at bounding box center [510, 374] width 197 height 10
type textarea "Oil flow rate at head V1.1 240 ml/min // PE 10/12. Oil flow rate at head V1.2 1…"
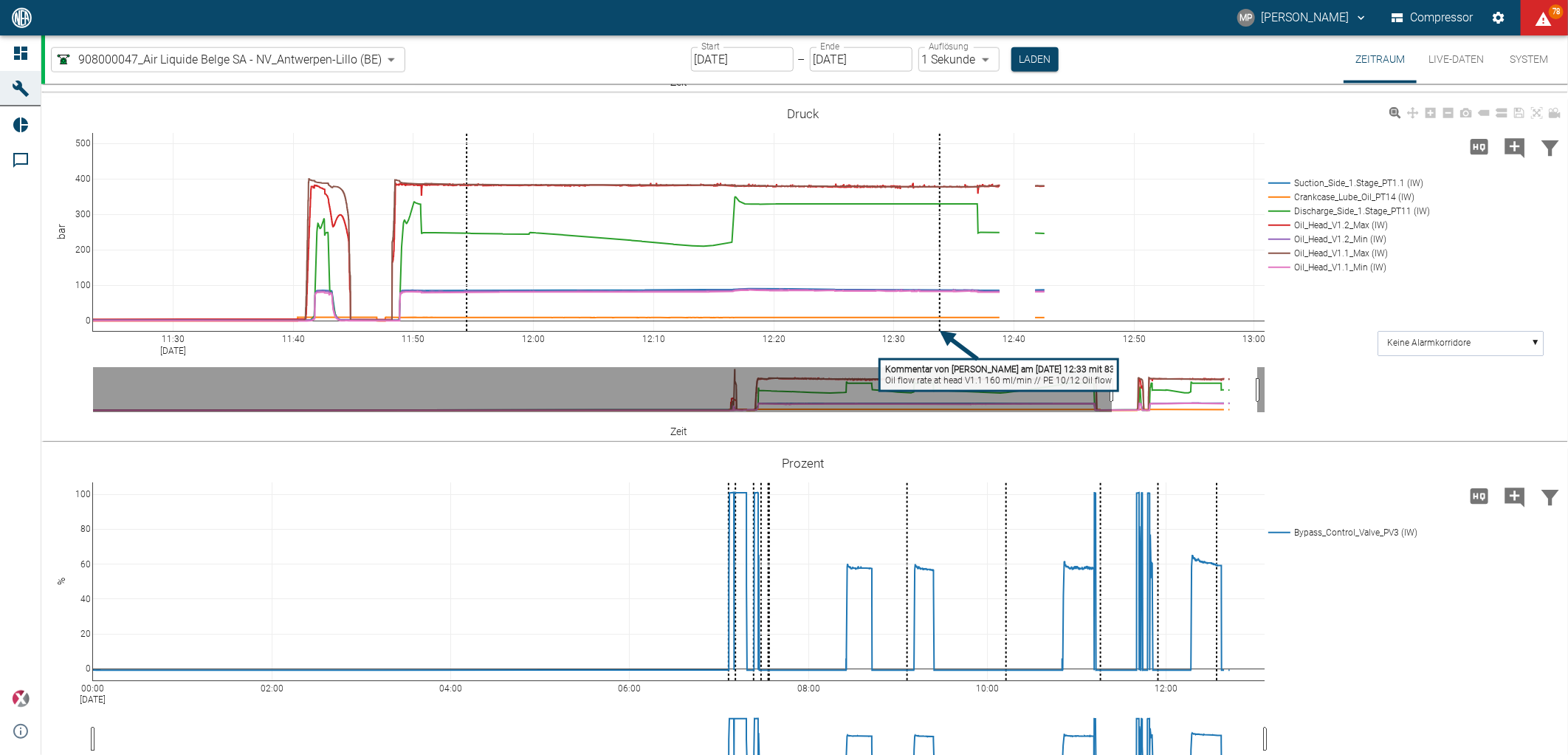
click at [200, 64] on body "MP Marc Philipps Compressor 78 Dashboard Maschinen Reports Kommentare powered b…" at bounding box center [784, 378] width 1568 height 755
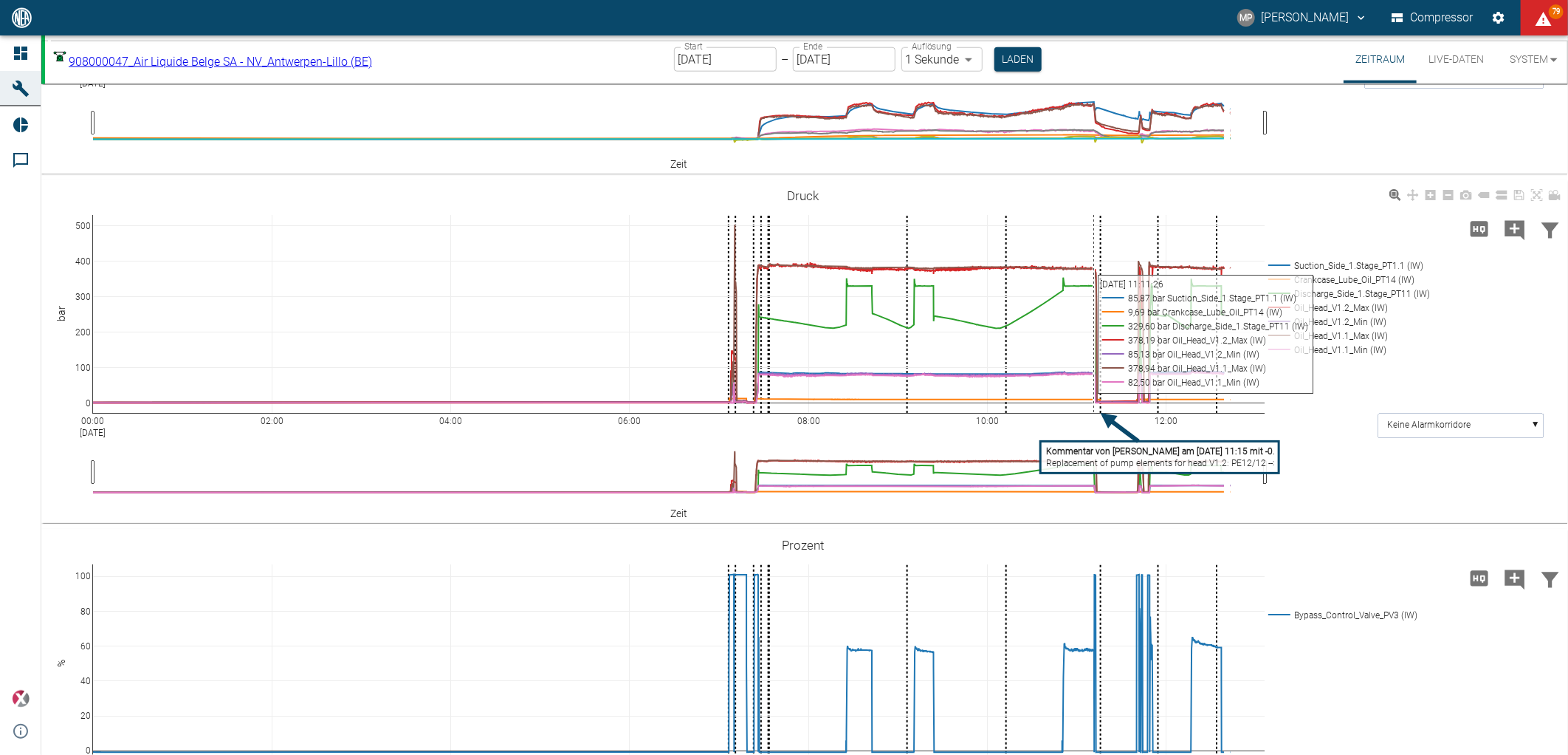
scroll to position [1148, 0]
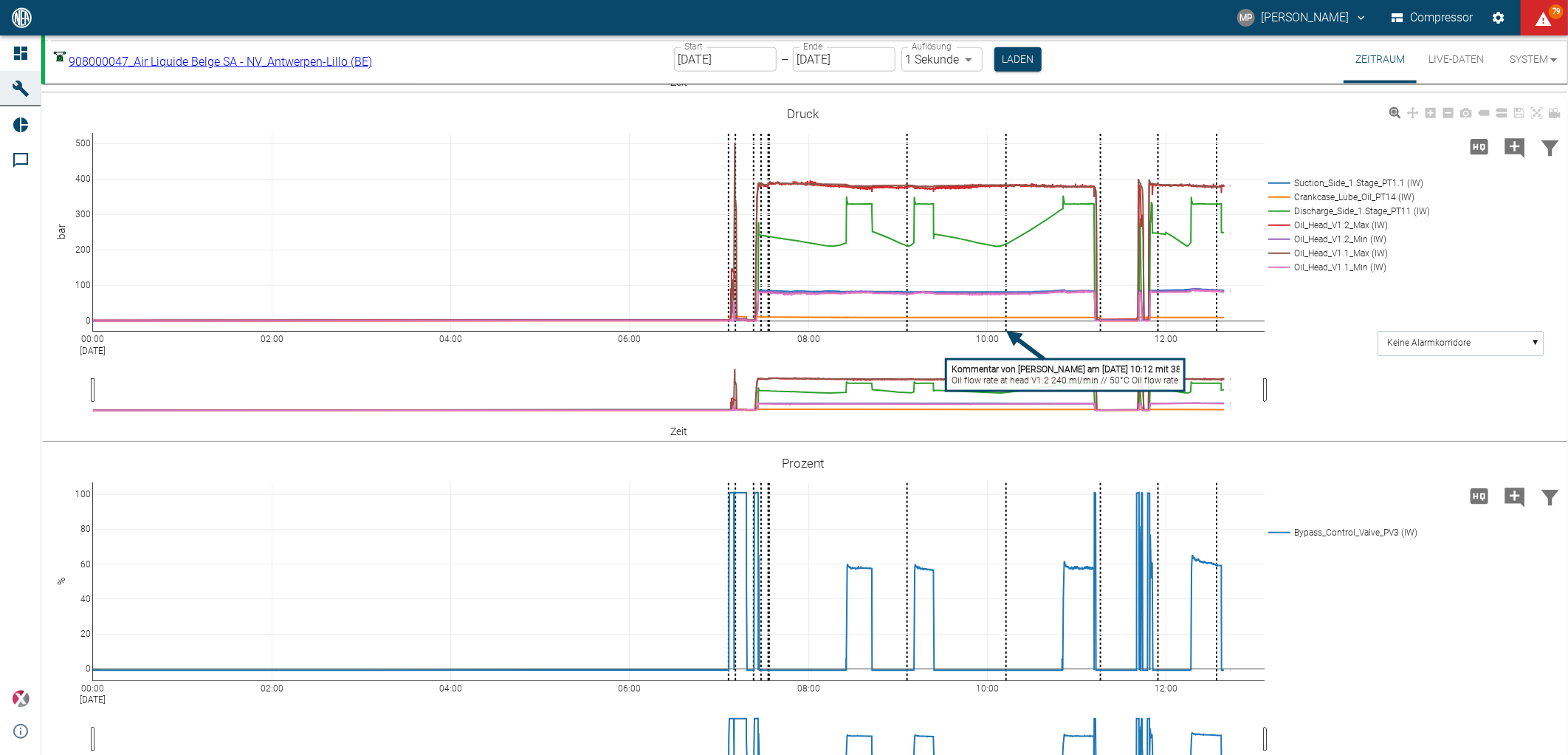
click at [1016, 386] on tspan "Oil flow rate at head V1.2 240 ml/min // 50°C Oil flow rate at head V1.2 290 ml…" at bounding box center [1131, 381] width 360 height 10
type textarea "Oil flow rate at head V1.1 240 ml/min // 50°C Oil flow rate at head V1.2 290 ml…"
click at [927, 374] on tspan "Kommentar von Marc Philipps am 22/08/2025 9:06 mit 75.75" at bounding box center [970, 369] width 237 height 10
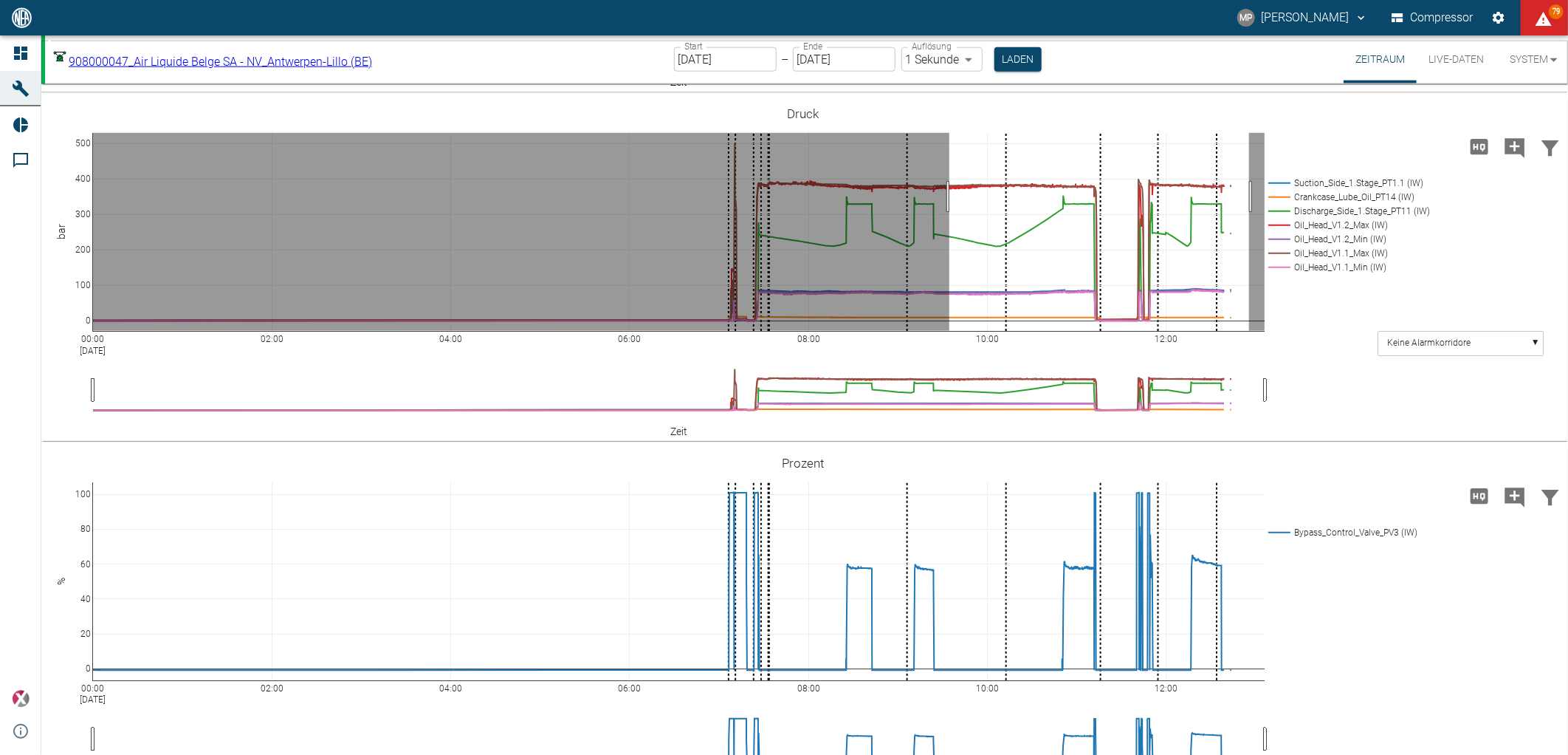
drag, startPoint x: 949, startPoint y: 435, endPoint x: 1249, endPoint y: 440, distance: 300.0
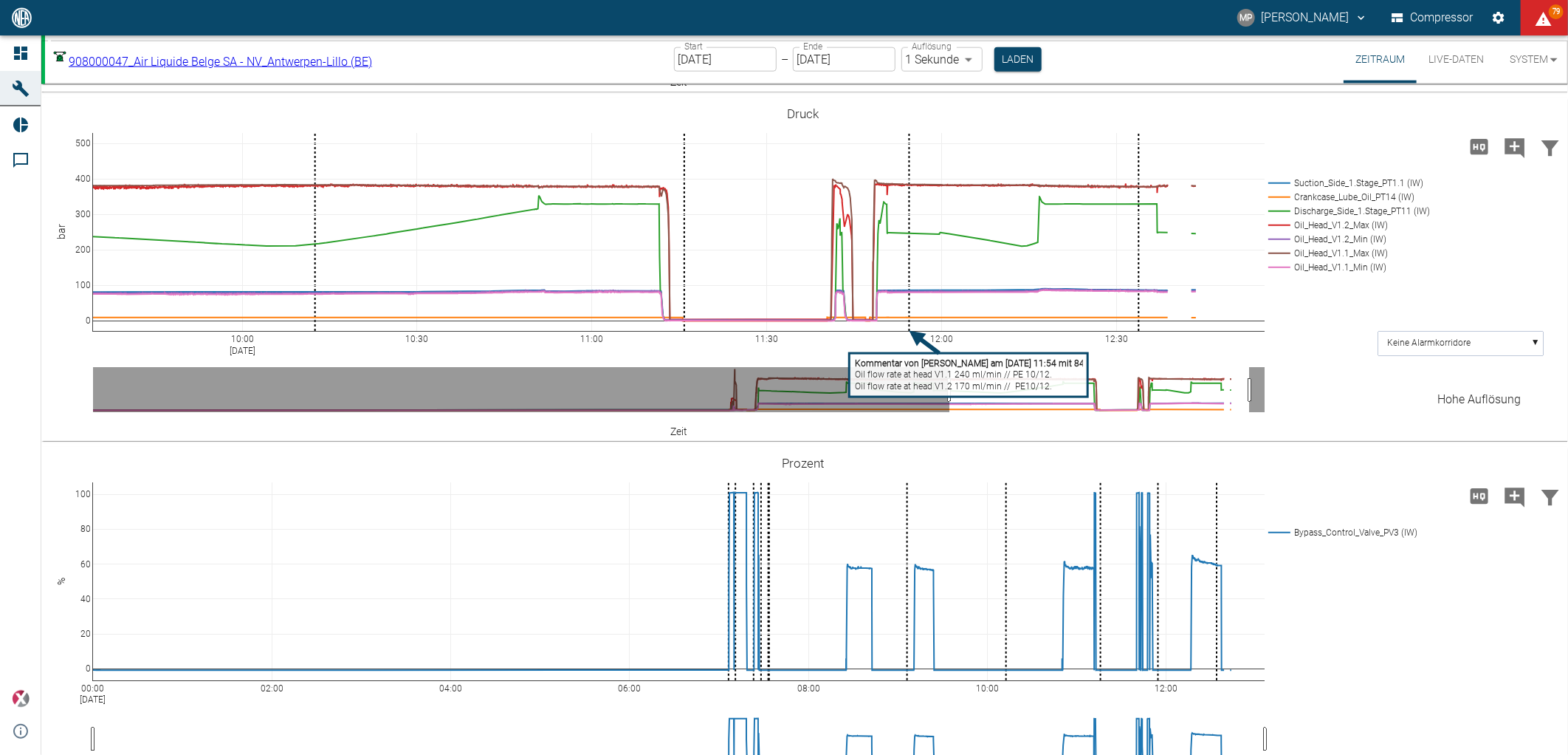
click at [1480, 154] on icon "Hohe Auflösung" at bounding box center [1479, 147] width 18 height 16
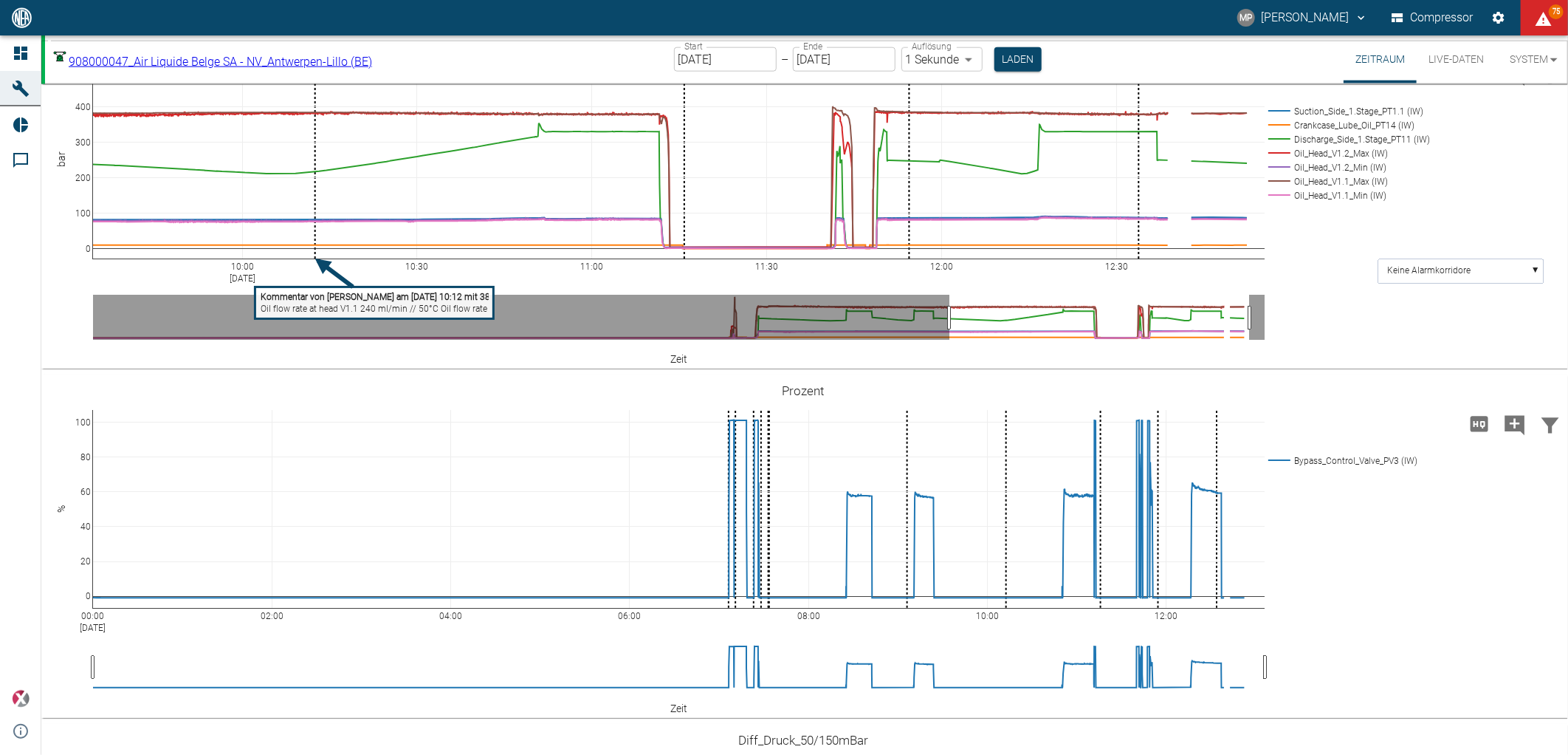
scroll to position [1230, 0]
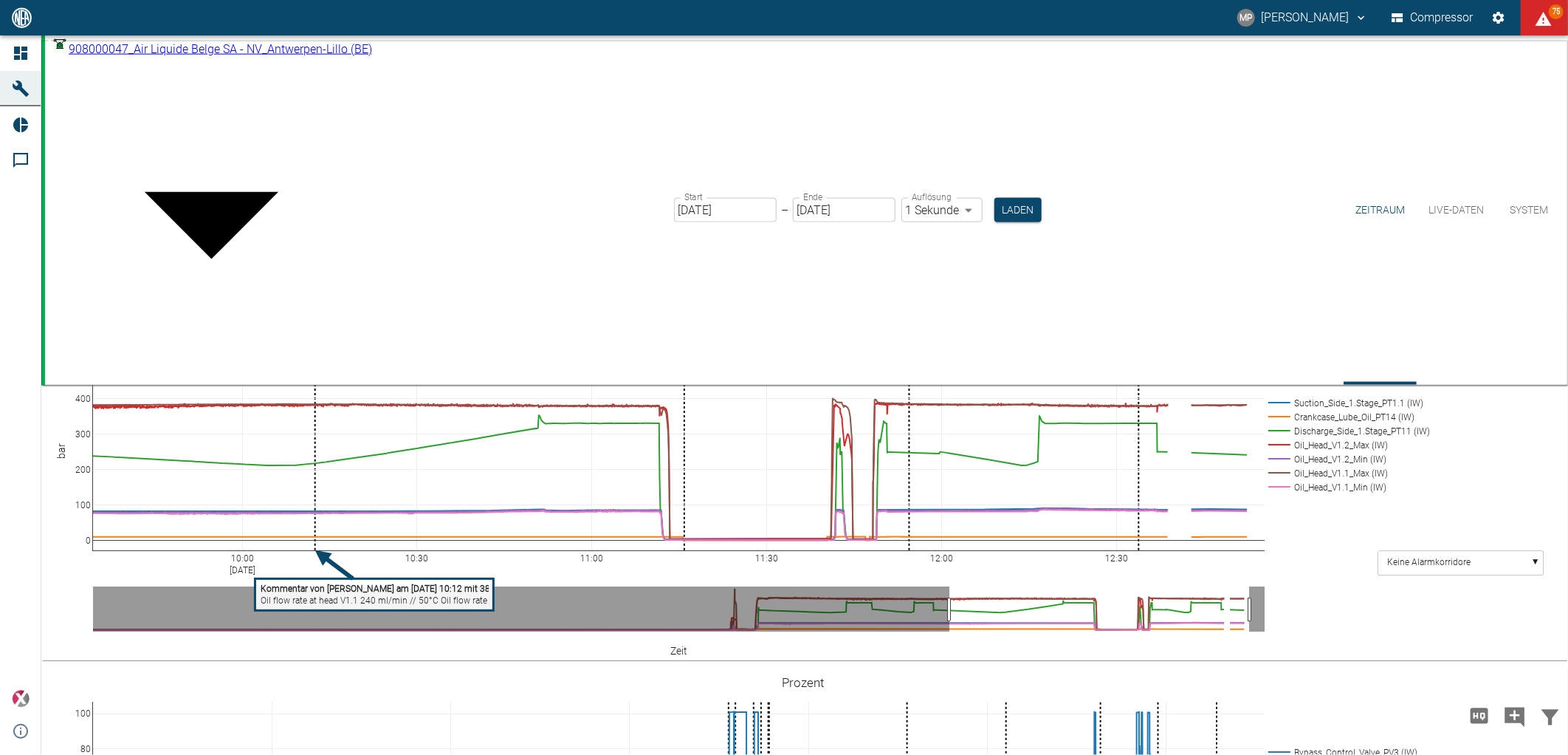
click at [236, 60] on body "MP Marc Philipps Compressor 75 Dashboard Maschinen Reports Kommentare powered b…" at bounding box center [784, 378] width 1568 height 755
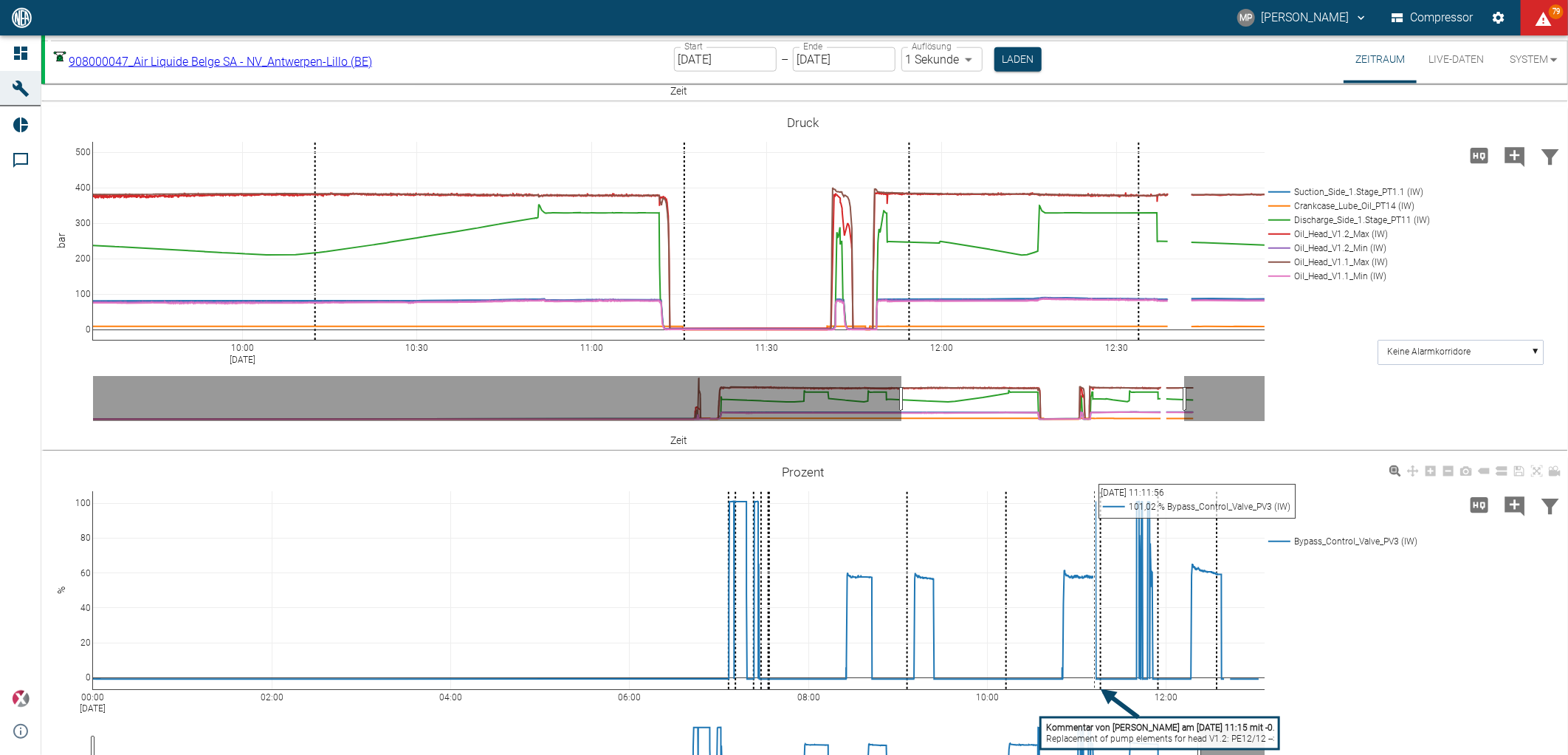
scroll to position [1120, 0]
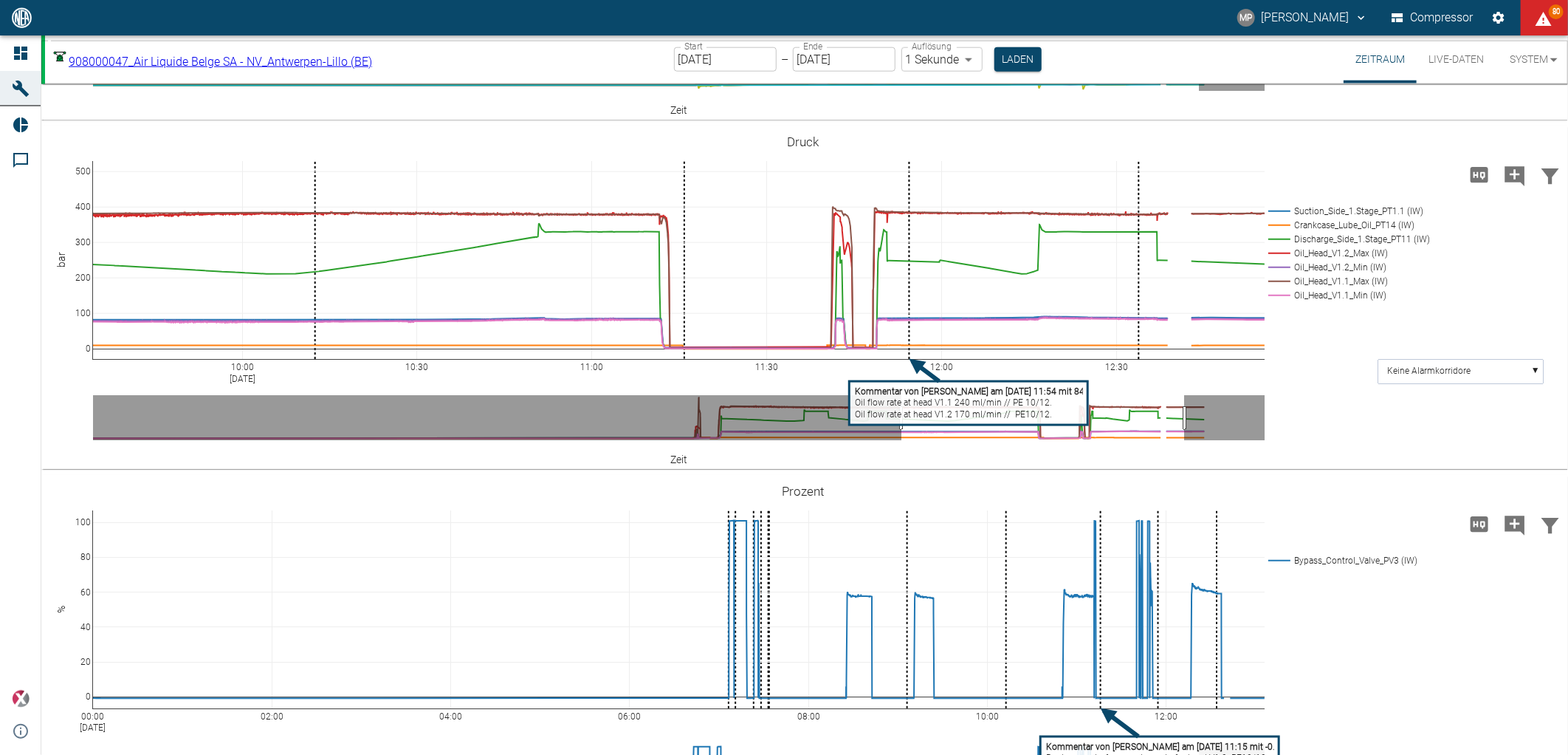
click at [388, 53] on body "MP Marc Philipps Compressor 80 Dashboard Maschinen Reports Kommentare powered b…" at bounding box center [784, 378] width 1568 height 755
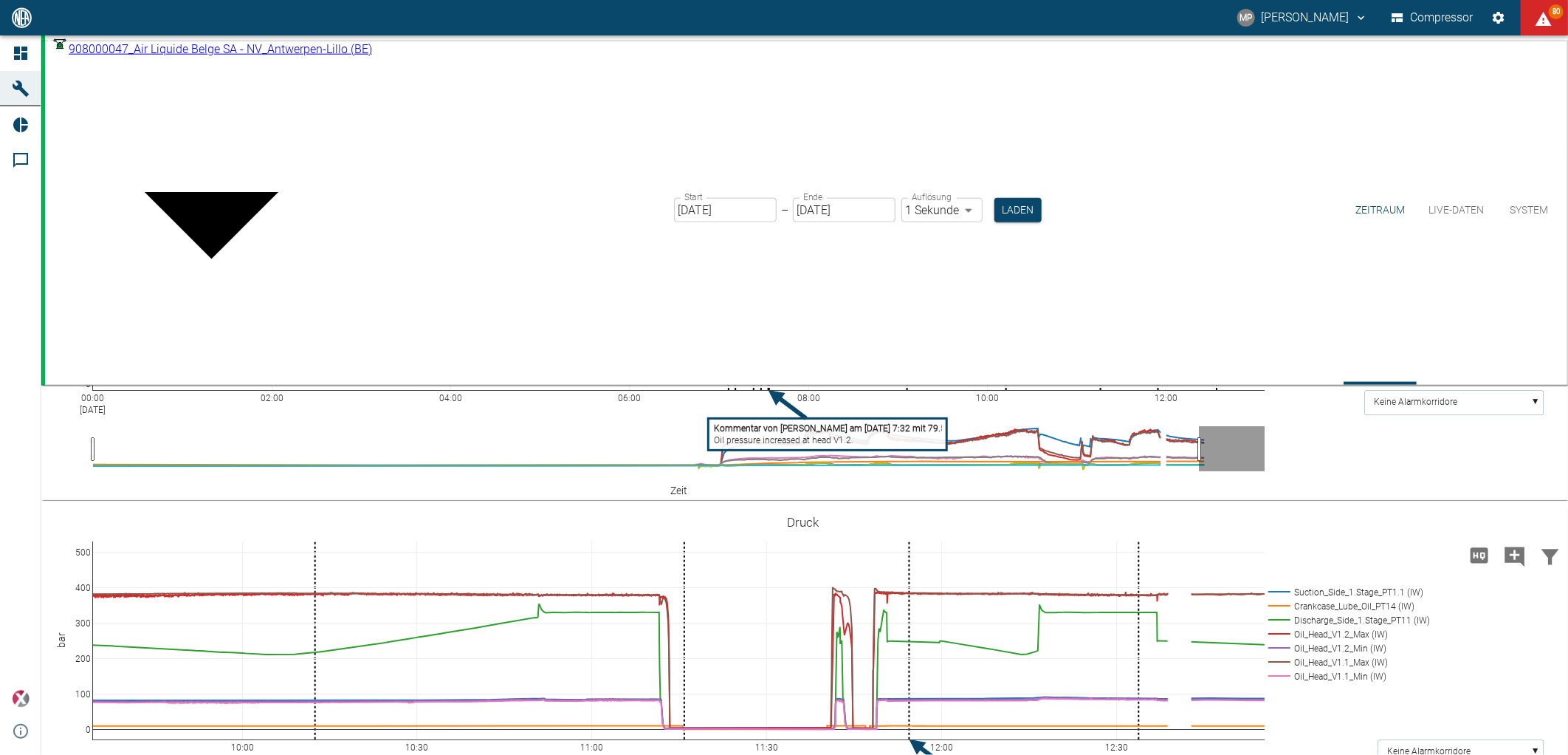
click at [483, 754] on div at bounding box center [784, 767] width 1568 height 0
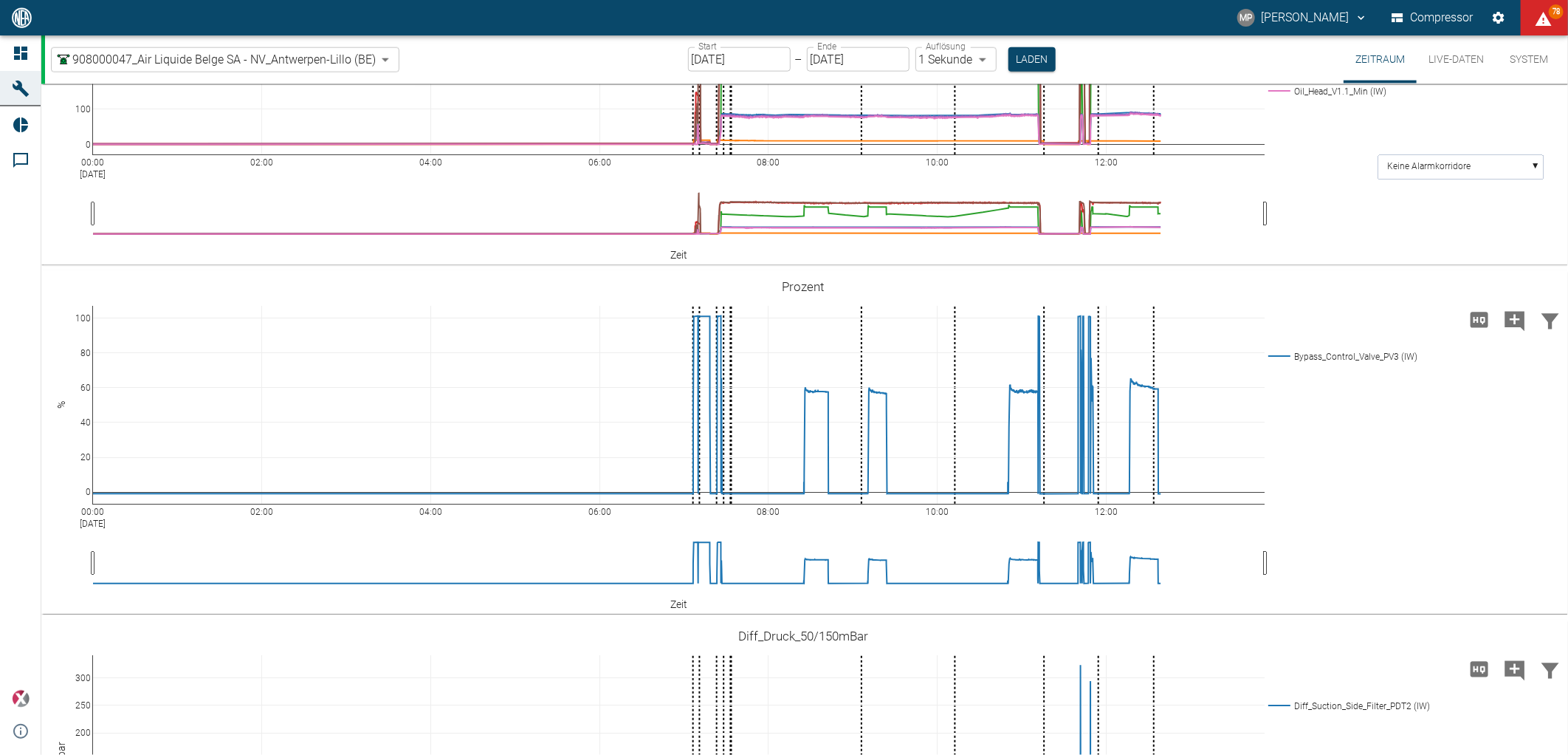
scroll to position [1312, 0]
